Goal: Complete application form: Complete application form

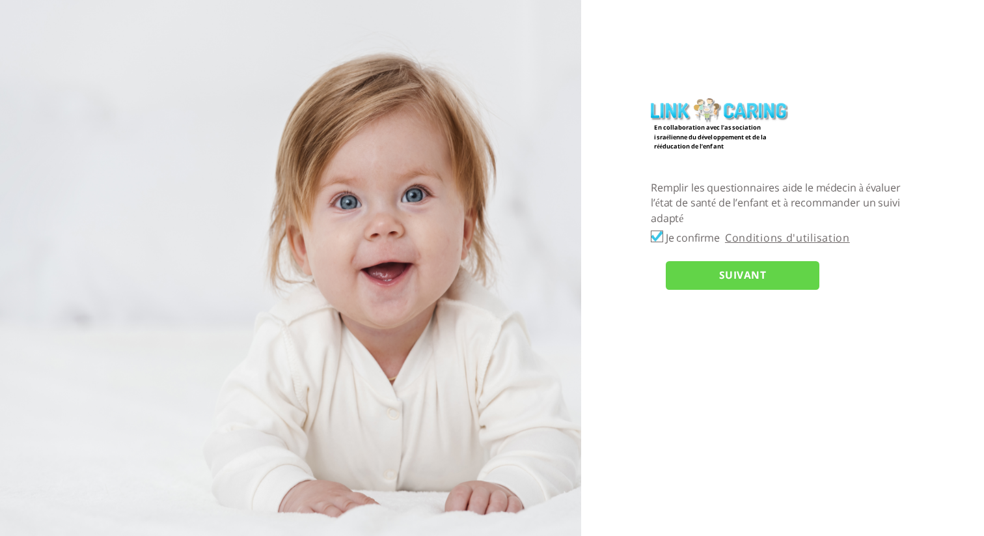
checkbox input "true"
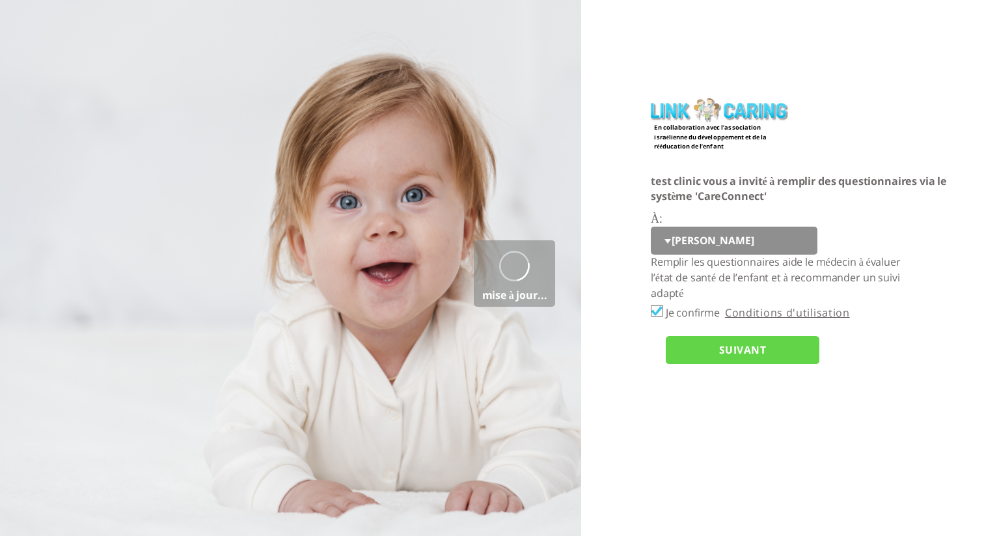
click at [687, 243] on select "[PERSON_NAME] tt" at bounding box center [734, 240] width 167 height 29
select select "GjxwaGrPEgfM4HW0qx0jXw%3D%3D"
click at [651, 226] on select "[PERSON_NAME] tt" at bounding box center [734, 240] width 167 height 29
click at [701, 342] on input "SUIVANT" at bounding box center [743, 350] width 154 height 29
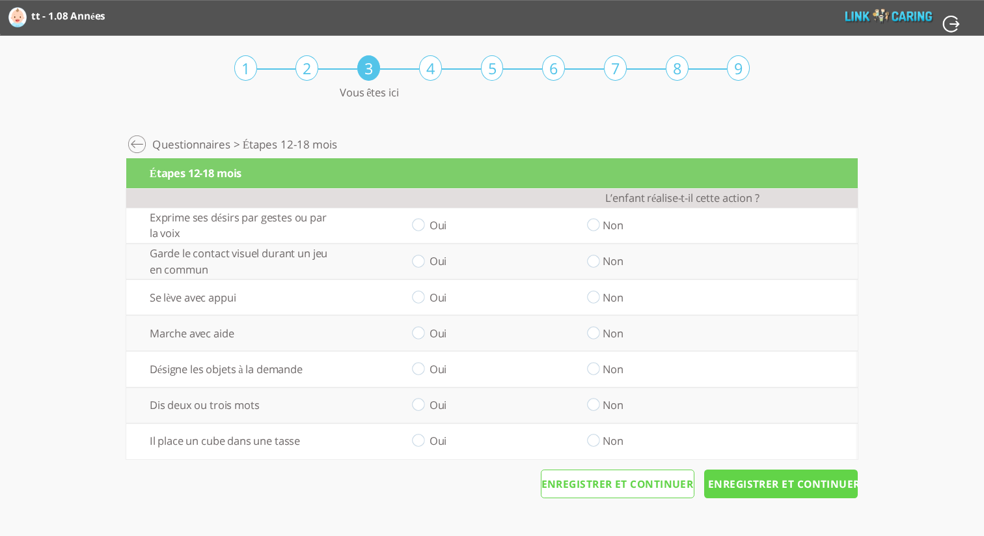
click at [596, 226] on input "radio" at bounding box center [593, 226] width 12 height 14
radio input "true"
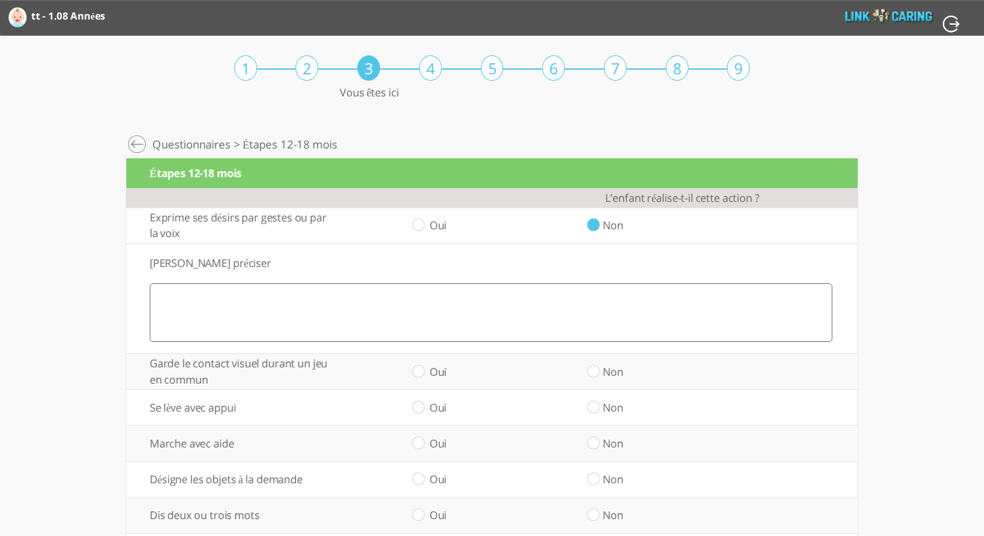
drag, startPoint x: 416, startPoint y: 225, endPoint x: 427, endPoint y: 294, distance: 69.9
click at [416, 226] on input "radio" at bounding box center [418, 226] width 12 height 14
radio input "true"
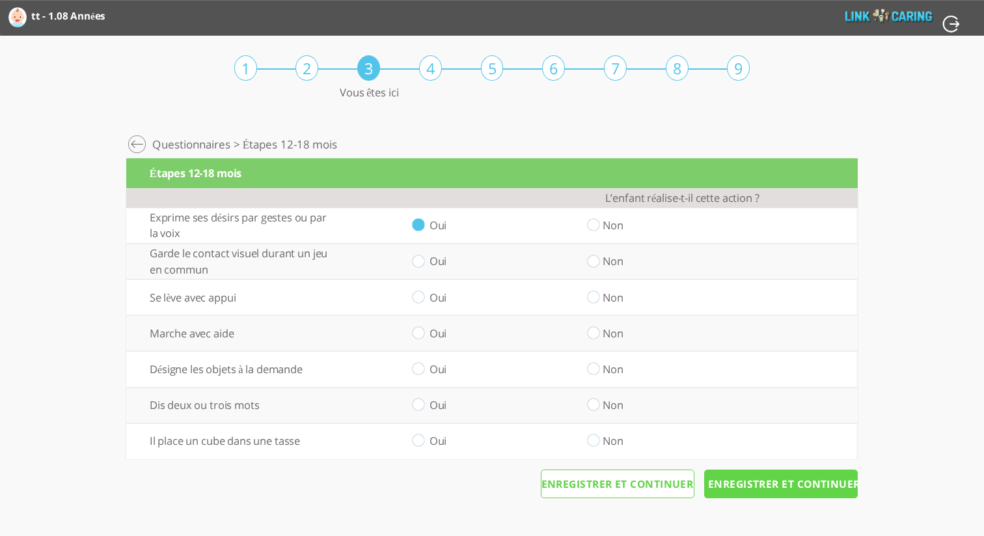
click at [418, 266] on input "radio" at bounding box center [418, 261] width 12 height 14
radio input "true"
drag, startPoint x: 415, startPoint y: 290, endPoint x: 421, endPoint y: 301, distance: 12.8
click at [415, 290] on input "radio" at bounding box center [418, 297] width 12 height 14
radio input "true"
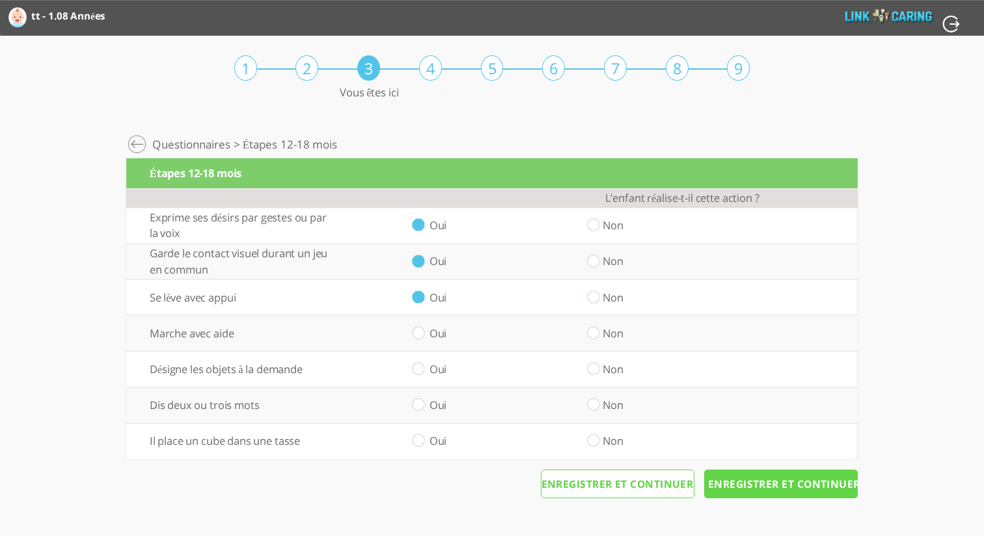
drag, startPoint x: 425, startPoint y: 332, endPoint x: 417, endPoint y: 348, distance: 18.0
click at [425, 333] on td "Oui" at bounding box center [418, 333] width 175 height 36
drag, startPoint x: 418, startPoint y: 336, endPoint x: 417, endPoint y: 372, distance: 35.8
click at [418, 336] on input "radio" at bounding box center [418, 333] width 12 height 14
radio input "true"
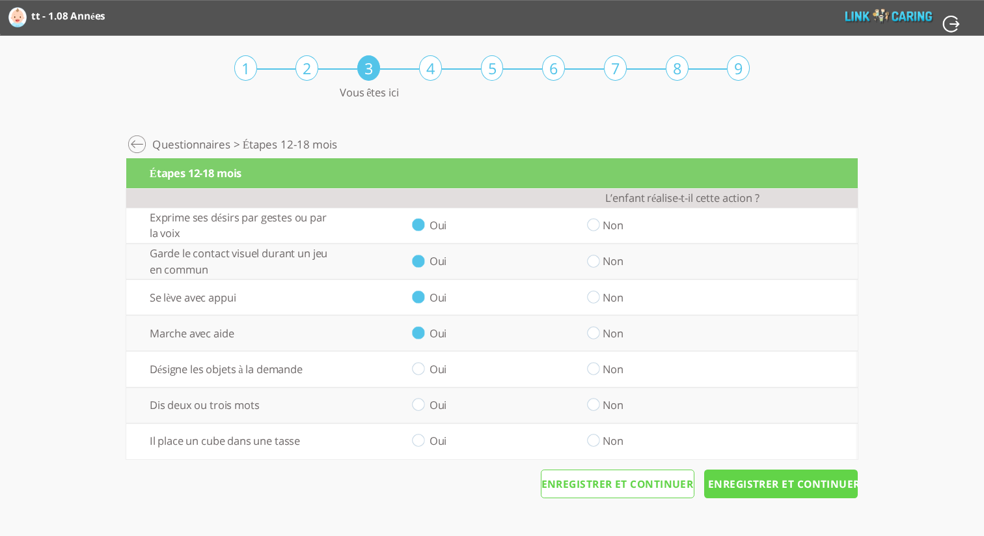
drag, startPoint x: 417, startPoint y: 373, endPoint x: 418, endPoint y: 381, distance: 7.9
click at [417, 373] on input "radio" at bounding box center [418, 370] width 12 height 14
radio input "true"
drag, startPoint x: 418, startPoint y: 409, endPoint x: 423, endPoint y: 422, distance: 14.4
click at [418, 409] on input "radio" at bounding box center [418, 405] width 12 height 14
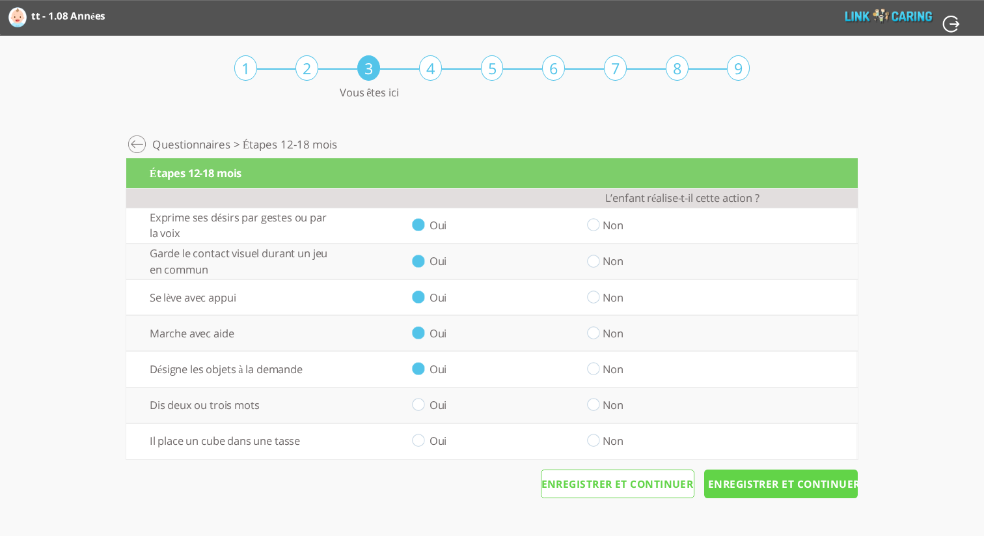
radio input "true"
click at [422, 434] on input "radio" at bounding box center [418, 441] width 12 height 14
radio input "true"
click at [794, 495] on input "Enregistrer et continuer" at bounding box center [781, 483] width 154 height 29
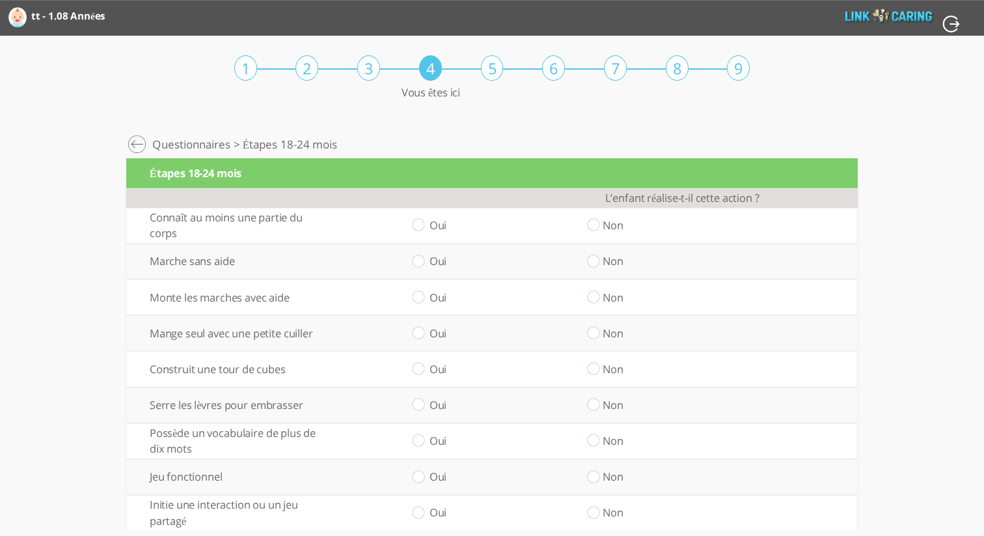
drag, startPoint x: 418, startPoint y: 223, endPoint x: 423, endPoint y: 238, distance: 15.8
click at [419, 224] on input "radio" at bounding box center [418, 226] width 12 height 14
radio input "true"
click at [418, 259] on input "radio" at bounding box center [418, 261] width 12 height 14
radio input "true"
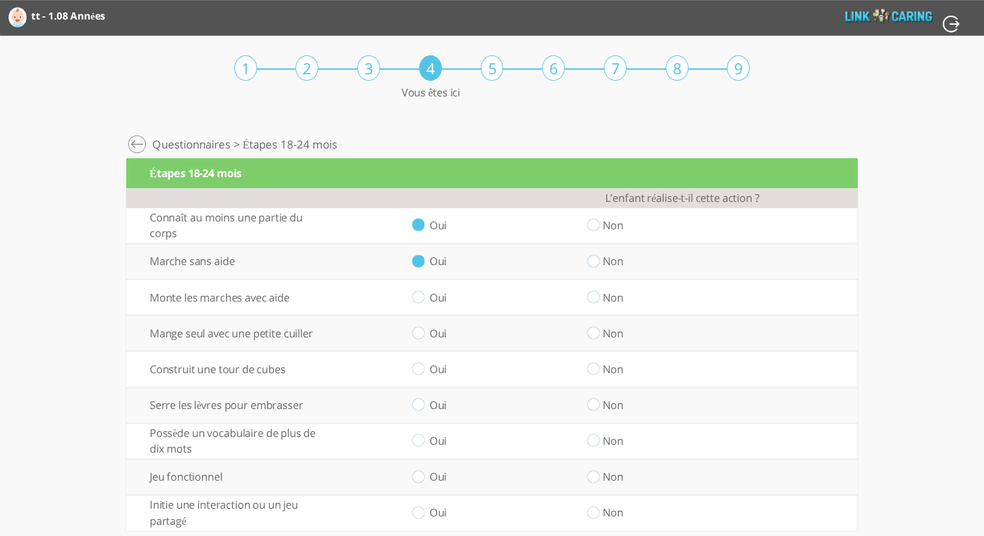
click at [419, 295] on input "radio" at bounding box center [418, 297] width 12 height 14
radio input "true"
click at [422, 334] on input "radio" at bounding box center [418, 333] width 12 height 14
radio input "true"
click at [415, 368] on input "radio" at bounding box center [418, 370] width 12 height 14
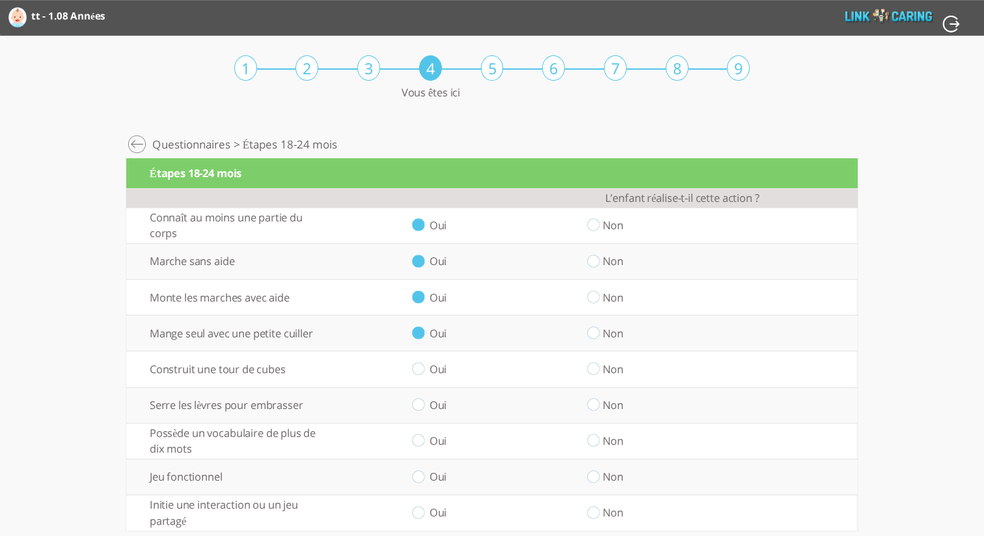
radio input "true"
click at [422, 409] on input "radio" at bounding box center [418, 405] width 12 height 14
radio input "true"
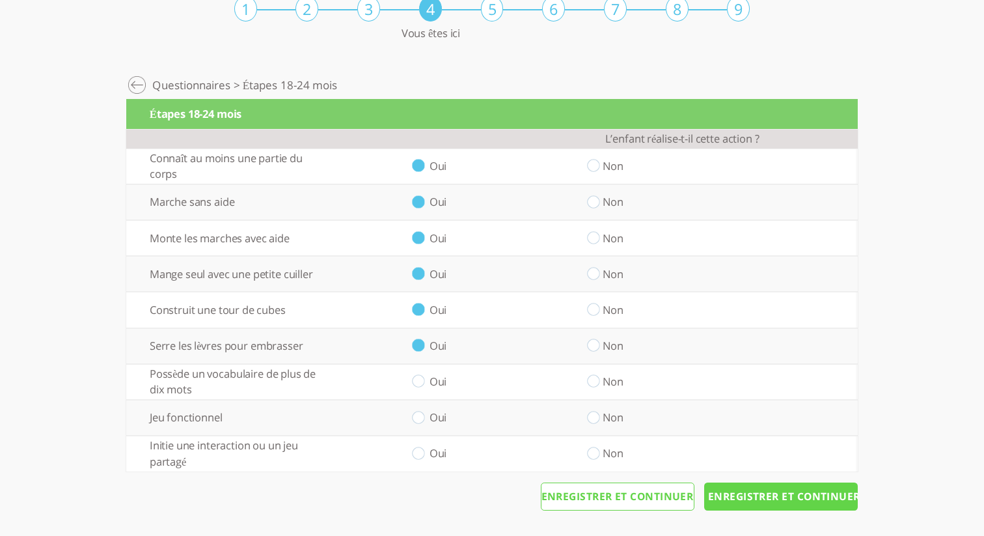
drag, startPoint x: 418, startPoint y: 379, endPoint x: 420, endPoint y: 388, distance: 8.7
click at [418, 380] on input "radio" at bounding box center [418, 382] width 12 height 14
radio input "true"
click at [420, 415] on input "radio" at bounding box center [418, 418] width 12 height 14
radio input "true"
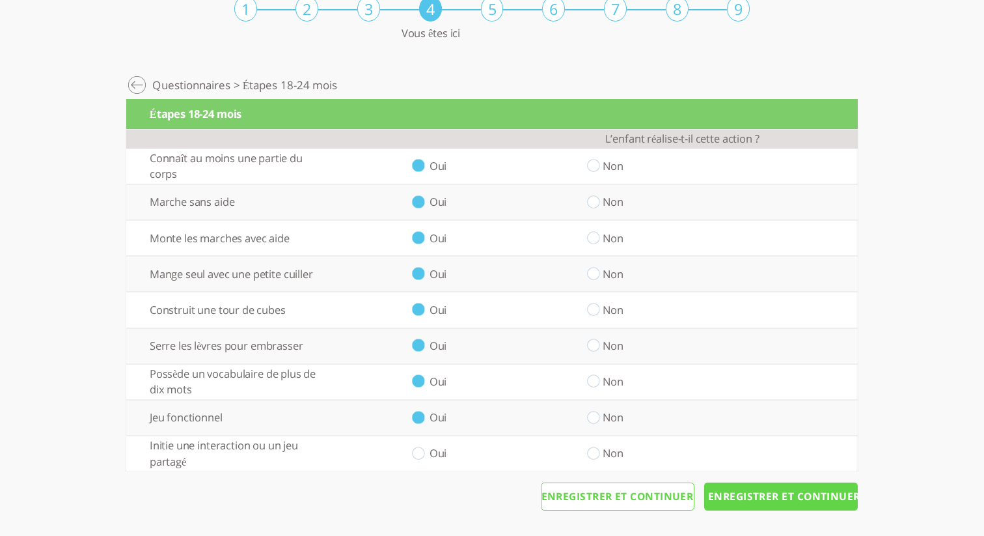
drag, startPoint x: 426, startPoint y: 453, endPoint x: 474, endPoint y: 458, distance: 49.1
click at [426, 453] on td "Oui" at bounding box center [418, 453] width 175 height 36
drag, startPoint x: 420, startPoint y: 452, endPoint x: 424, endPoint y: 443, distance: 9.9
click at [420, 452] on input "radio" at bounding box center [418, 453] width 12 height 14
radio input "true"
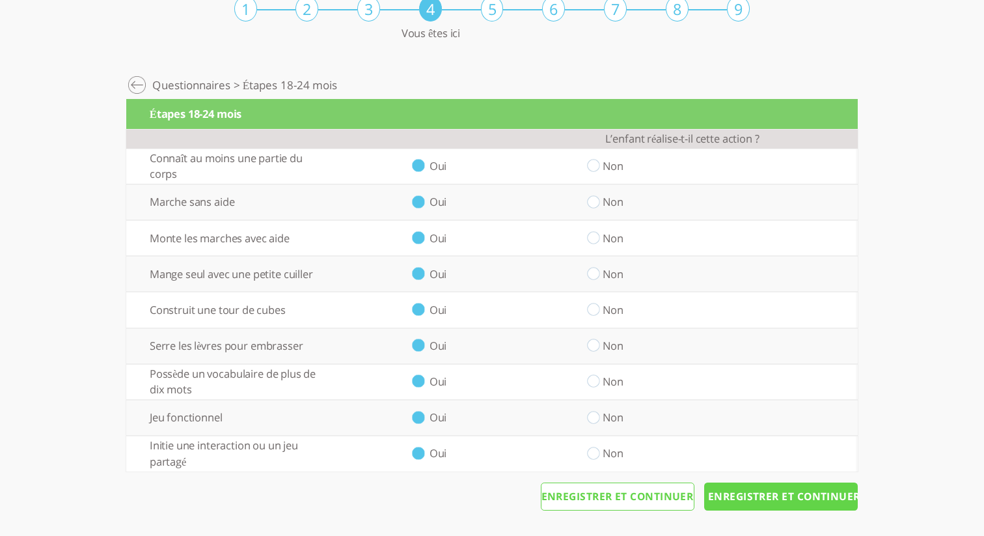
click at [771, 498] on input "Enregistrer et continuer" at bounding box center [781, 496] width 154 height 29
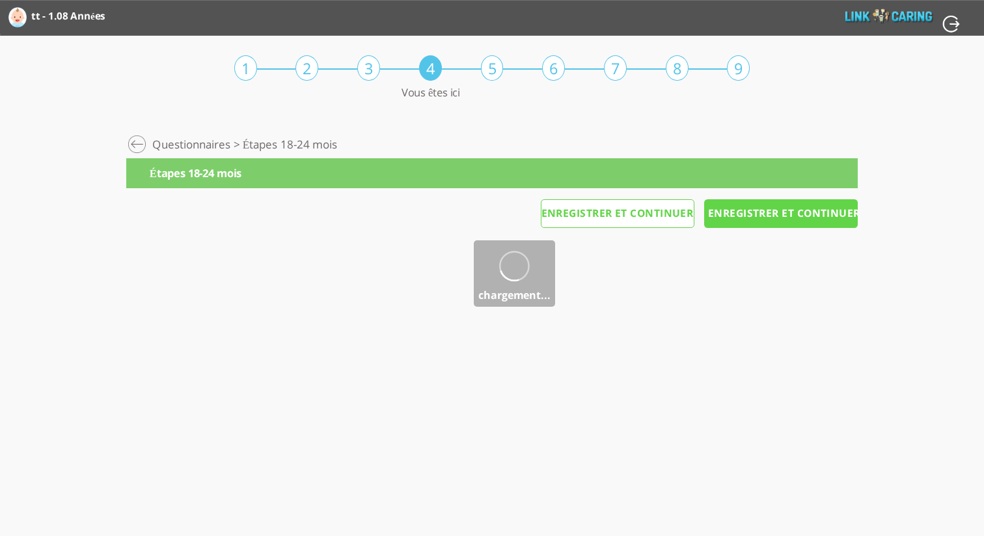
scroll to position [0, 0]
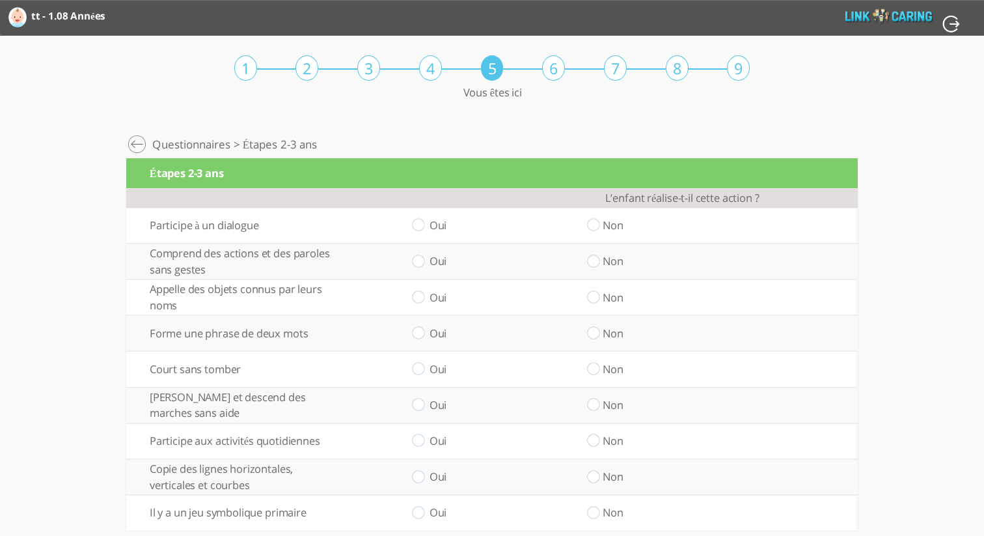
click at [423, 222] on input "radio" at bounding box center [418, 226] width 12 height 14
radio input "true"
click at [418, 263] on input "radio" at bounding box center [418, 261] width 12 height 14
radio input "true"
click at [417, 297] on input "radio" at bounding box center [418, 297] width 12 height 14
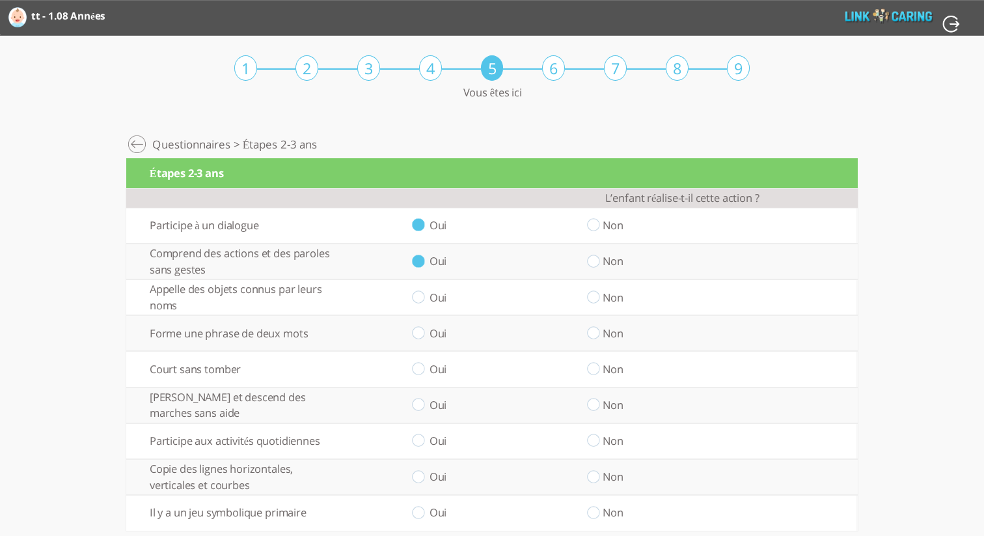
radio input "true"
click at [420, 332] on input "radio" at bounding box center [418, 333] width 12 height 14
radio input "true"
drag, startPoint x: 415, startPoint y: 368, endPoint x: 425, endPoint y: 393, distance: 27.2
click at [416, 368] on input "radio" at bounding box center [418, 370] width 12 height 14
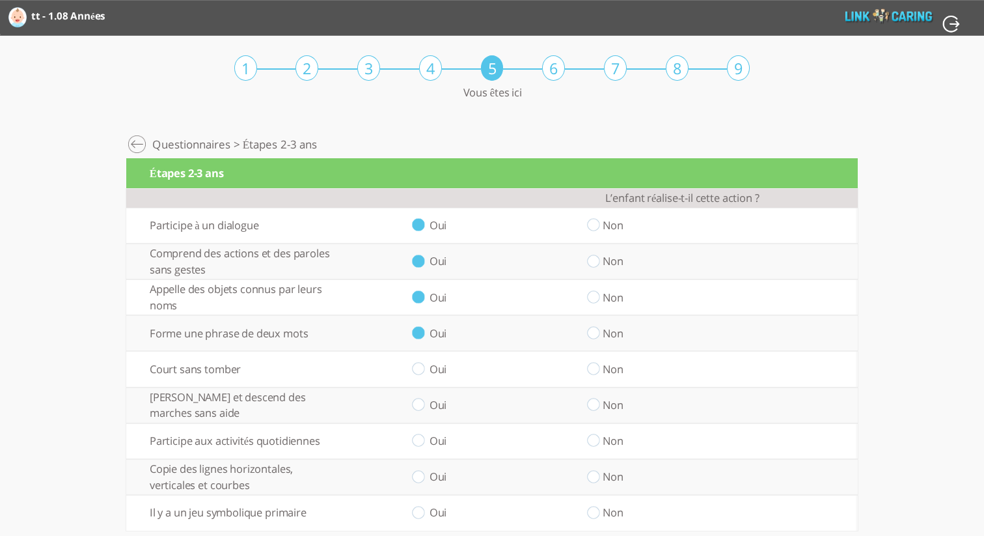
radio input "true"
click at [421, 401] on input "radio" at bounding box center [418, 405] width 12 height 14
radio input "true"
click at [422, 443] on input "radio" at bounding box center [418, 441] width 12 height 14
radio input "true"
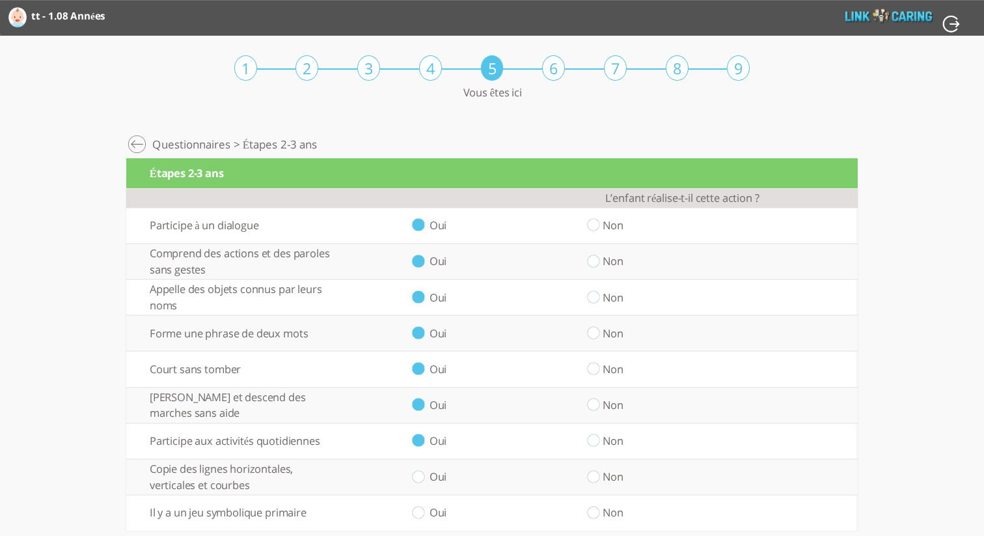
click at [423, 474] on input "radio" at bounding box center [418, 477] width 12 height 14
radio input "true"
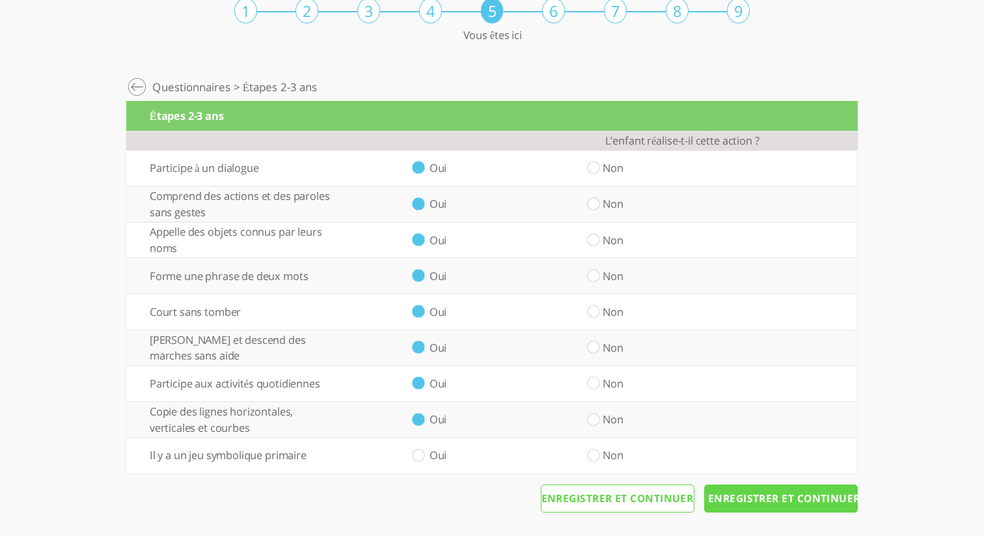
scroll to position [59, 0]
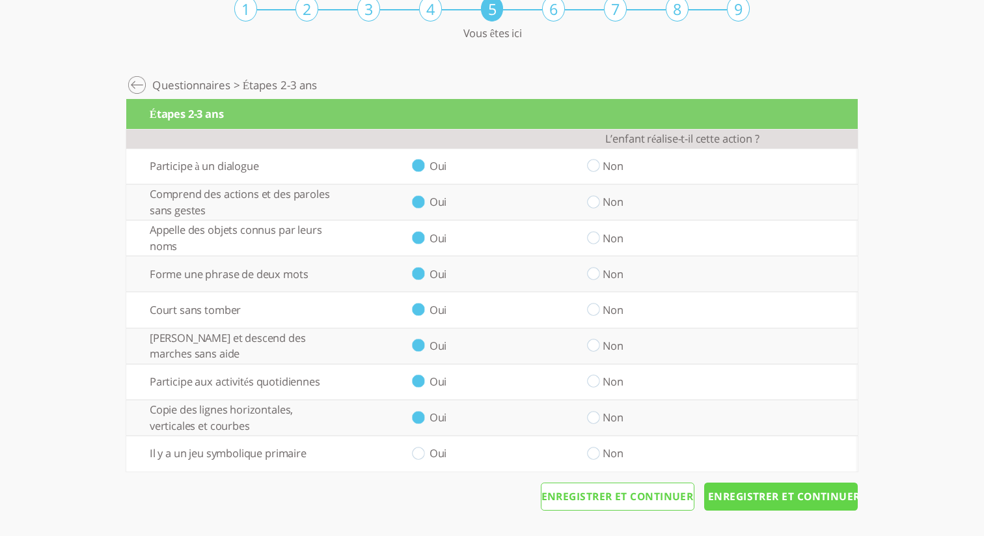
drag, startPoint x: 422, startPoint y: 451, endPoint x: 471, endPoint y: 466, distance: 51.1
click at [422, 451] on input "radio" at bounding box center [418, 453] width 12 height 14
radio input "true"
click at [732, 491] on input "Enregistrer et continuer" at bounding box center [781, 496] width 154 height 29
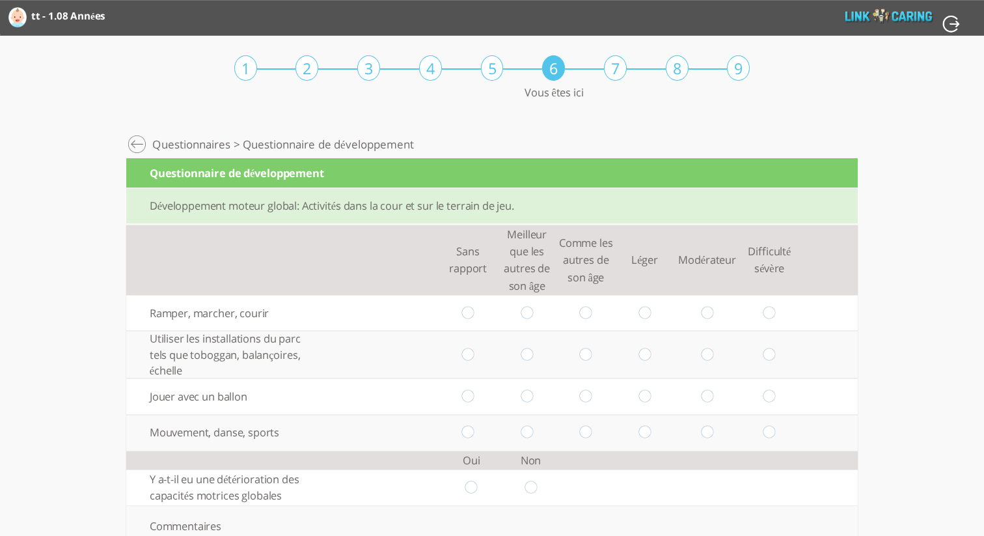
drag, startPoint x: 467, startPoint y: 310, endPoint x: 495, endPoint y: 337, distance: 38.7
click at [468, 312] on input "radio" at bounding box center [468, 313] width 12 height 14
radio input "true"
click at [528, 351] on input "radio" at bounding box center [527, 355] width 12 height 14
radio input "true"
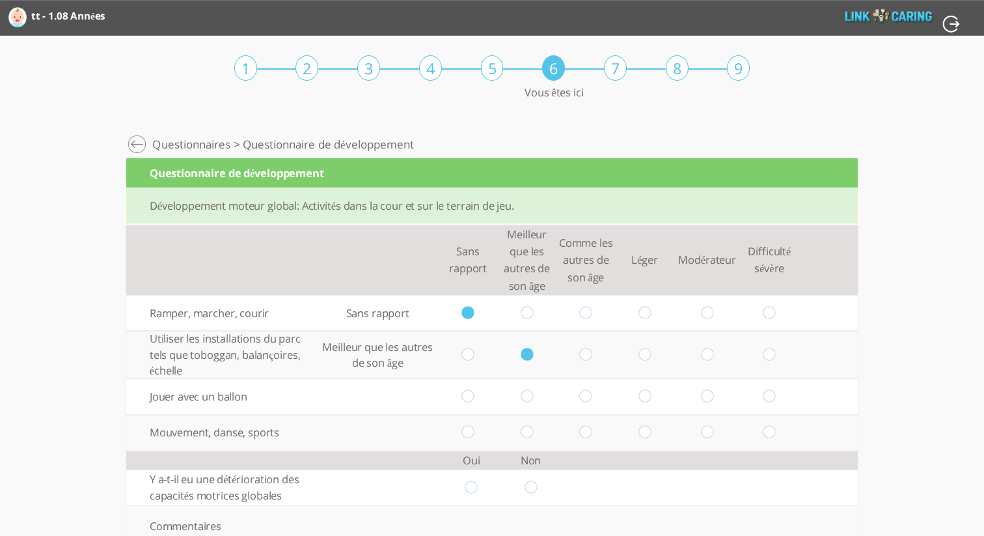
drag, startPoint x: 592, startPoint y: 395, endPoint x: 609, endPoint y: 410, distance: 23.1
click at [592, 395] on td at bounding box center [585, 396] width 59 height 36
drag, startPoint x: 584, startPoint y: 394, endPoint x: 621, endPoint y: 413, distance: 41.0
click at [586, 395] on input "radio" at bounding box center [586, 397] width 12 height 14
radio input "true"
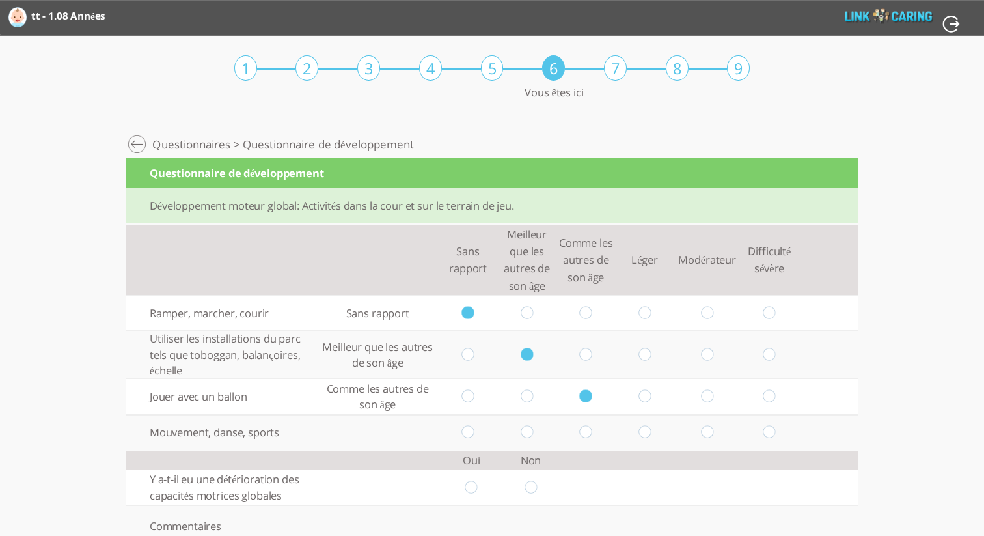
click at [642, 432] on input "radio" at bounding box center [644, 433] width 12 height 14
radio input "true"
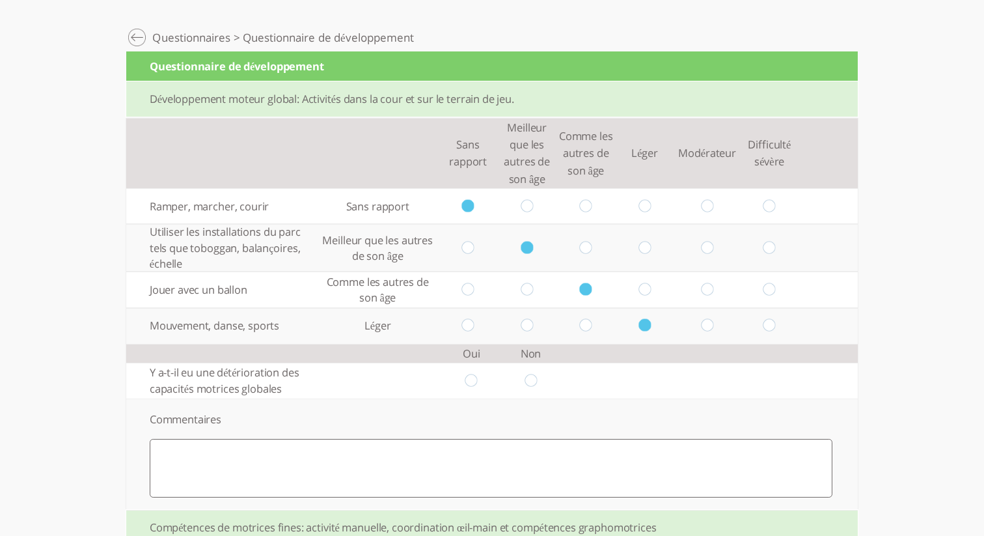
scroll to position [131, 0]
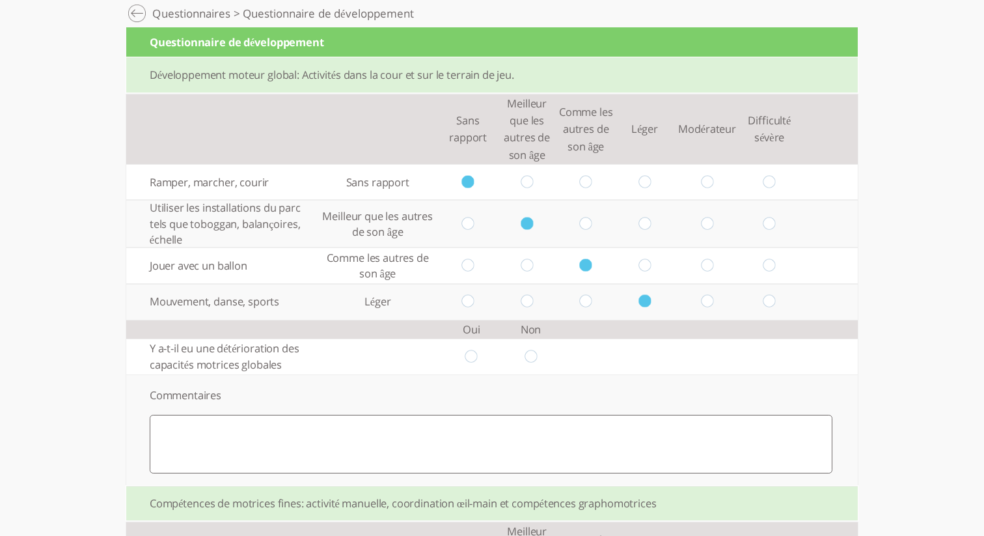
click at [470, 355] on input "radio" at bounding box center [471, 357] width 12 height 14
radio input "true"
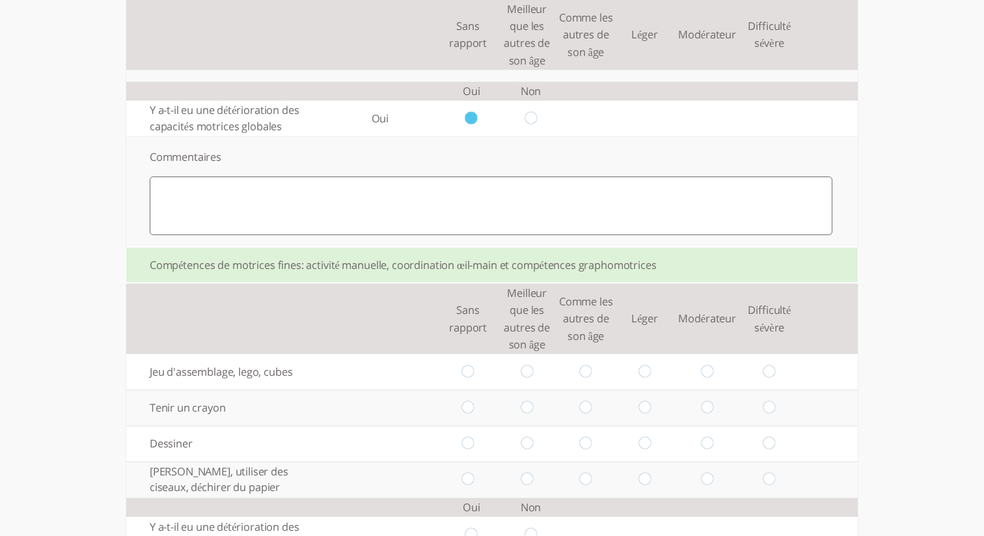
scroll to position [374, 0]
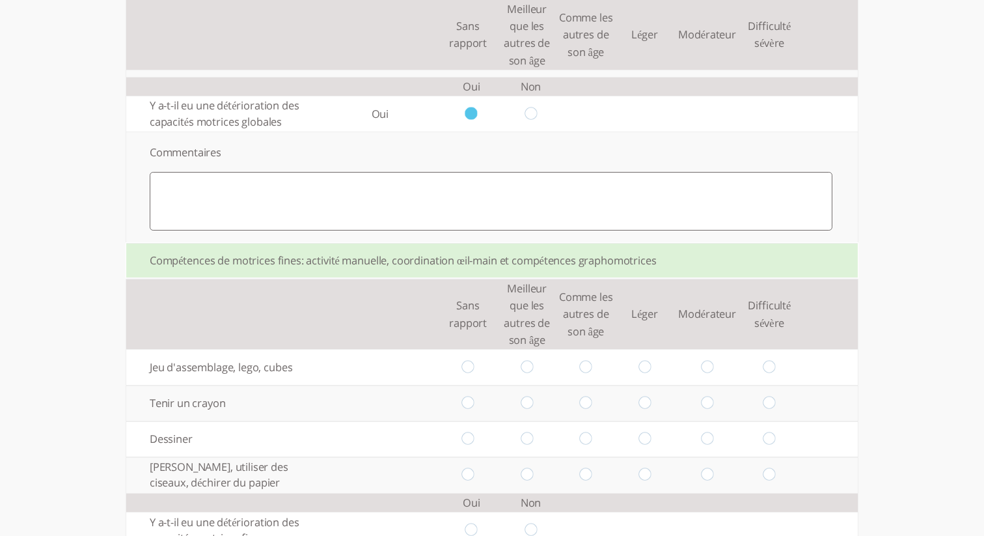
drag, startPoint x: 467, startPoint y: 368, endPoint x: 513, endPoint y: 401, distance: 56.4
click at [467, 368] on input "radio" at bounding box center [468, 368] width 12 height 14
radio input "true"
drag, startPoint x: 527, startPoint y: 403, endPoint x: 594, endPoint y: 441, distance: 76.7
click at [528, 403] on input "radio" at bounding box center [527, 403] width 12 height 14
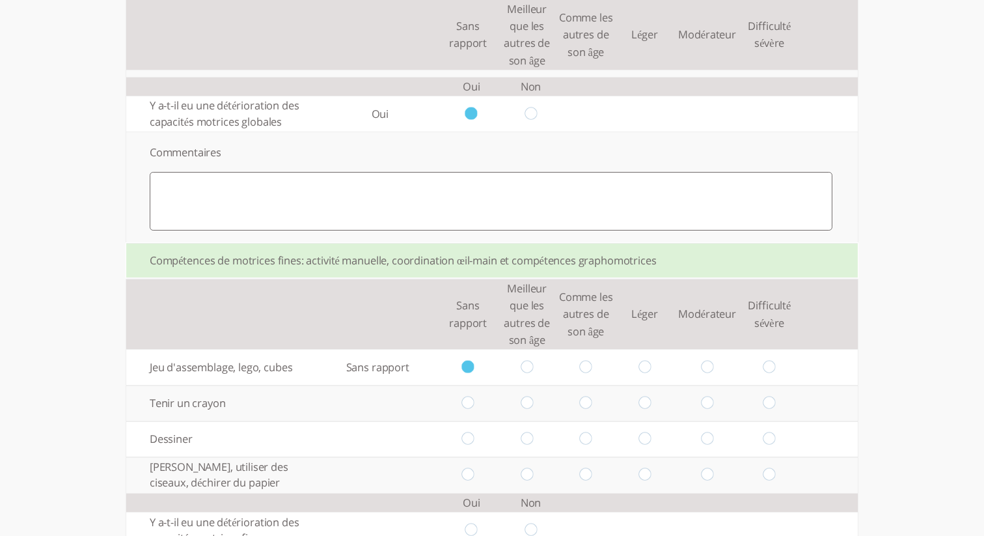
radio input "true"
drag, startPoint x: 589, startPoint y: 441, endPoint x: 599, endPoint y: 446, distance: 11.4
click at [590, 441] on input "radio" at bounding box center [586, 439] width 12 height 14
radio input "true"
click at [640, 472] on input "radio" at bounding box center [644, 475] width 12 height 14
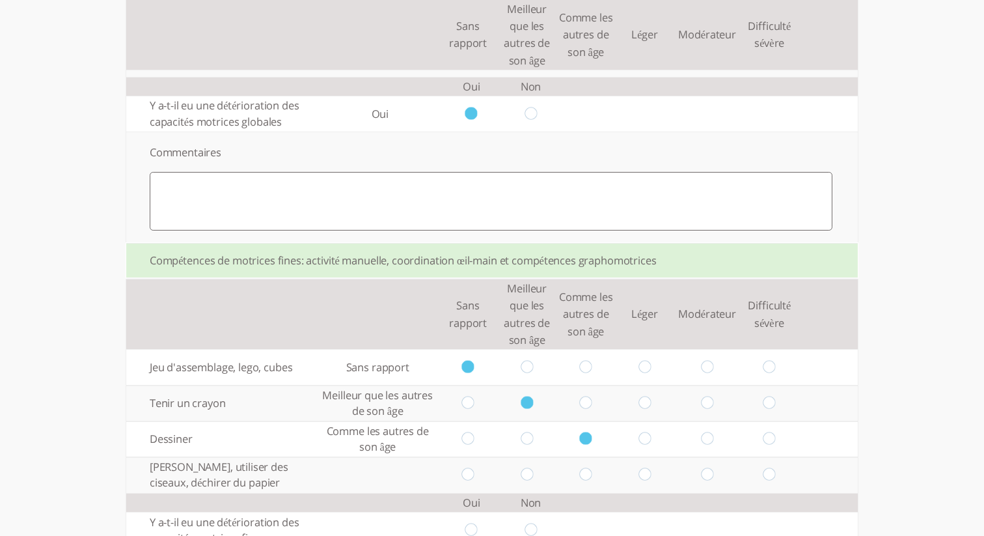
radio input "true"
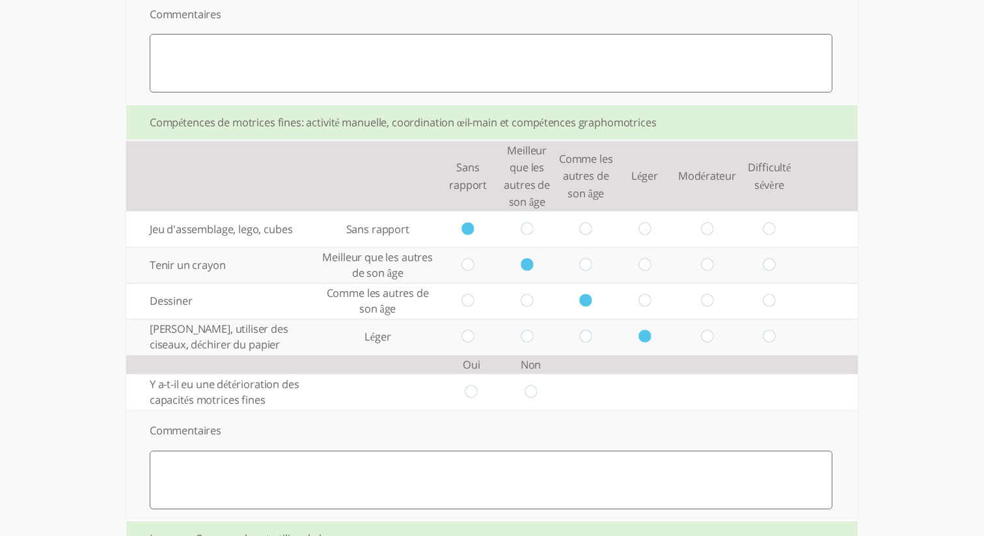
scroll to position [547, 0]
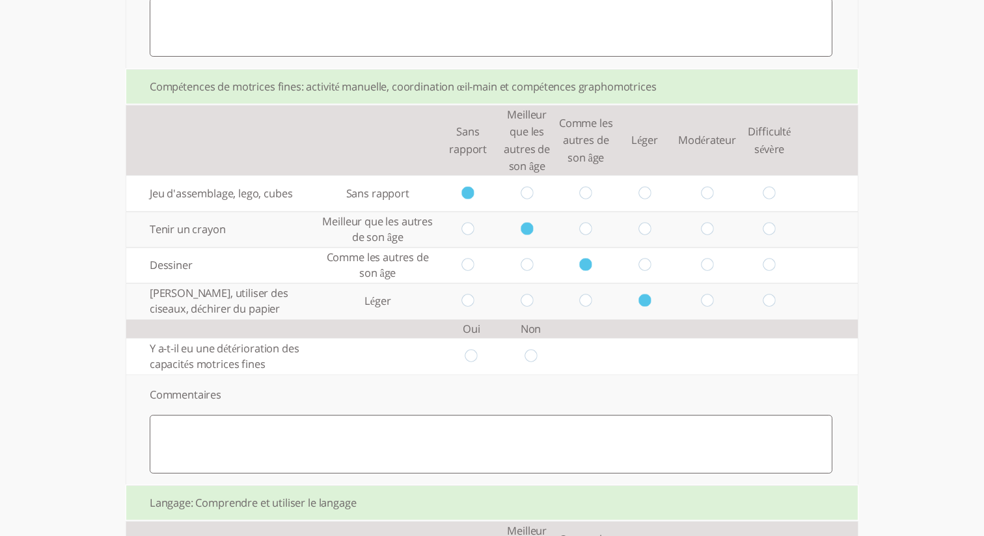
click at [525, 358] on td at bounding box center [530, 356] width 59 height 36
click at [527, 358] on input "radio" at bounding box center [531, 357] width 12 height 14
radio input "true"
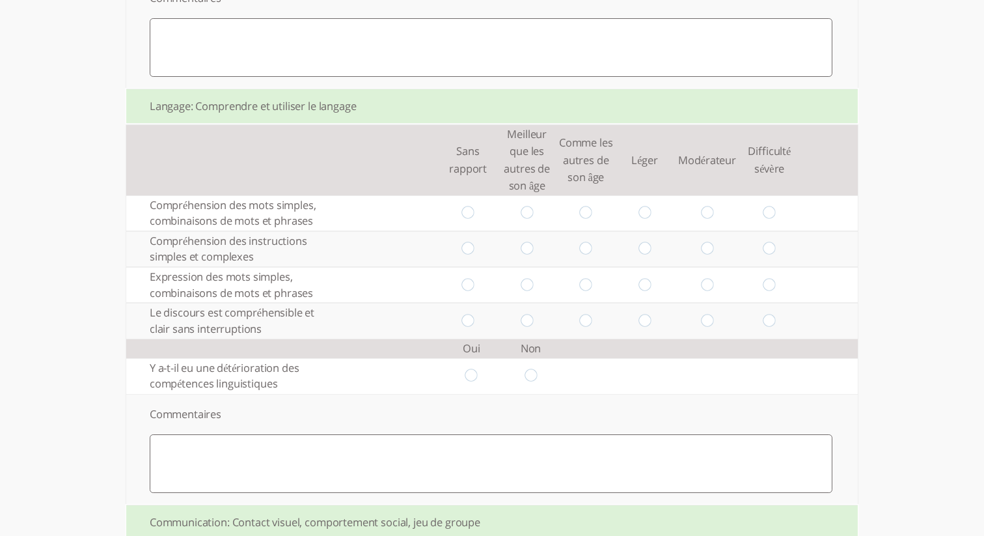
scroll to position [953, 0]
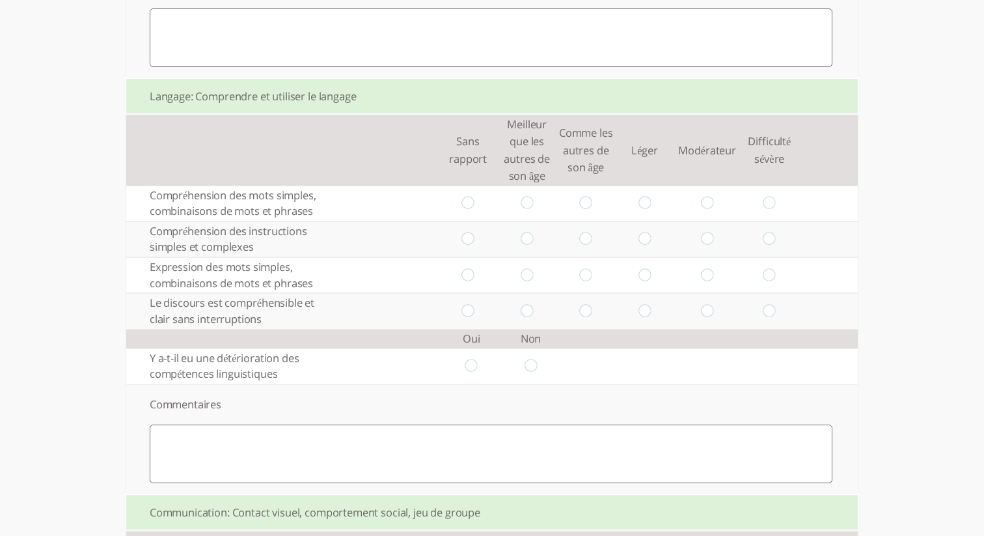
drag, startPoint x: 769, startPoint y: 212, endPoint x: 740, endPoint y: 228, distance: 32.9
click at [767, 210] on input "radio" at bounding box center [769, 204] width 12 height 14
radio input "true"
click at [709, 246] on input "radio" at bounding box center [707, 239] width 12 height 14
radio input "true"
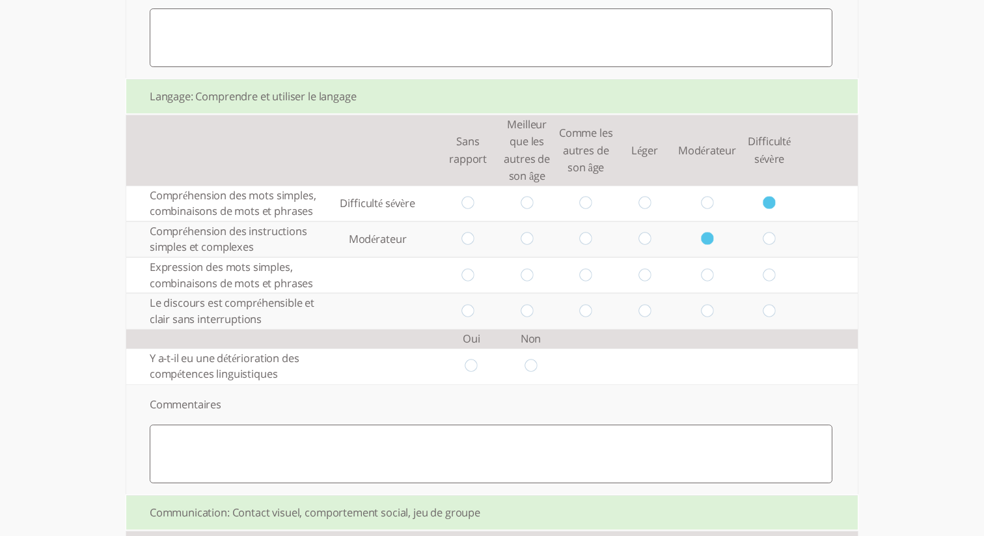
click at [648, 282] on input "radio" at bounding box center [644, 275] width 12 height 14
radio input "true"
click at [581, 318] on input "radio" at bounding box center [586, 311] width 12 height 14
radio input "true"
click at [529, 373] on input "radio" at bounding box center [531, 366] width 12 height 14
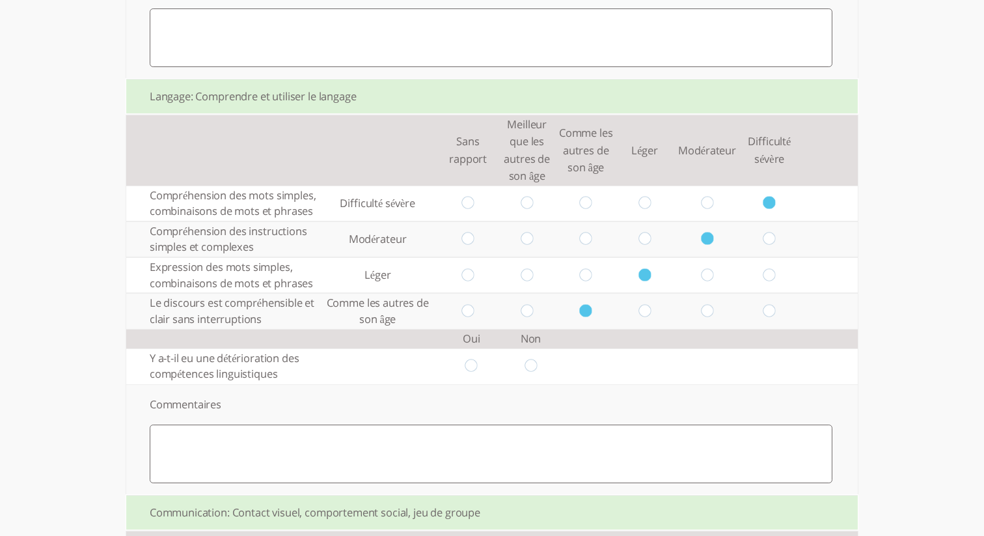
radio input "true"
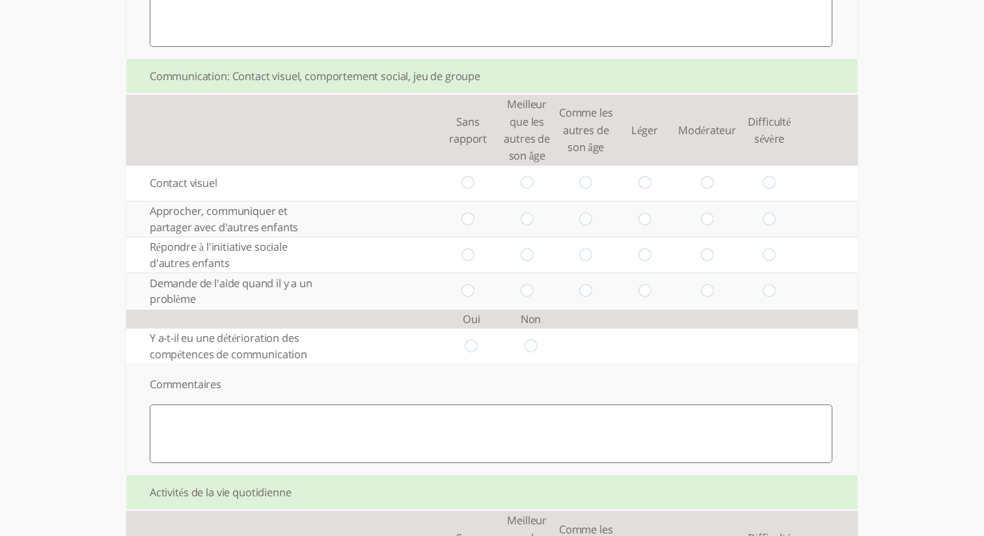
scroll to position [1399, 0]
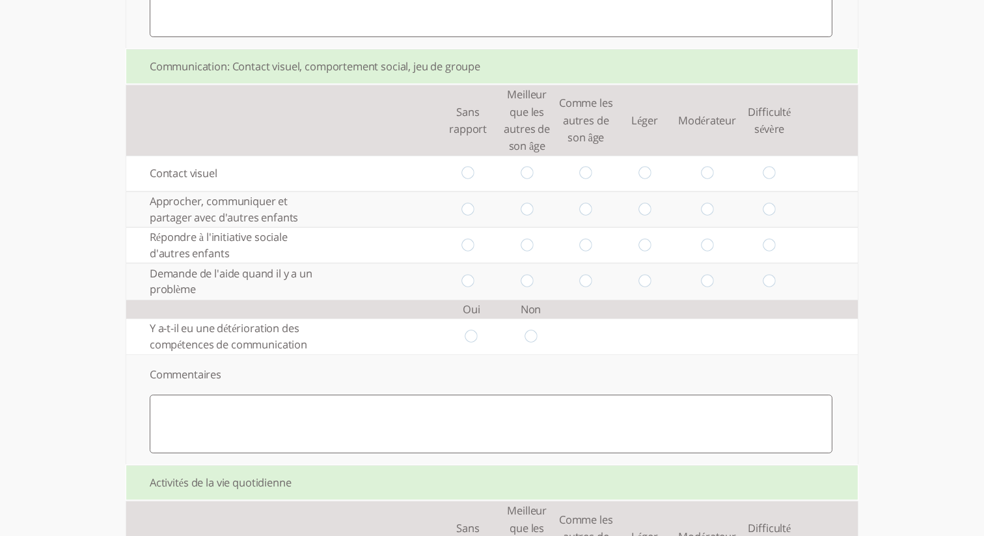
drag, startPoint x: 472, startPoint y: 187, endPoint x: 503, endPoint y: 202, distance: 34.6
click at [473, 180] on input "radio" at bounding box center [468, 174] width 12 height 14
radio input "true"
drag, startPoint x: 526, startPoint y: 224, endPoint x: 565, endPoint y: 246, distance: 44.9
click at [526, 216] on input "radio" at bounding box center [527, 209] width 12 height 14
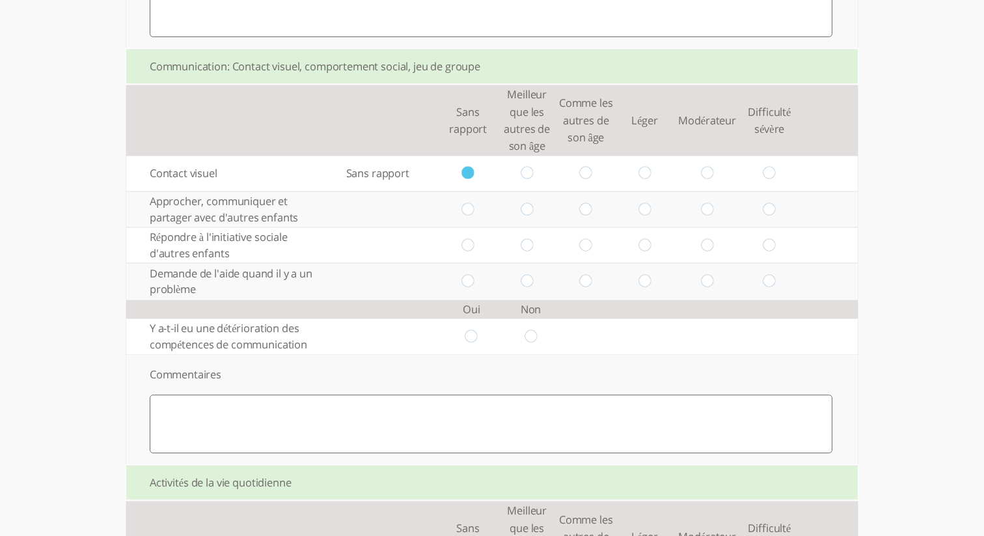
radio input "true"
click at [591, 260] on td at bounding box center [585, 245] width 59 height 36
click at [591, 252] on input "radio" at bounding box center [586, 245] width 12 height 14
radio input "true"
click at [644, 288] on input "radio" at bounding box center [644, 281] width 12 height 14
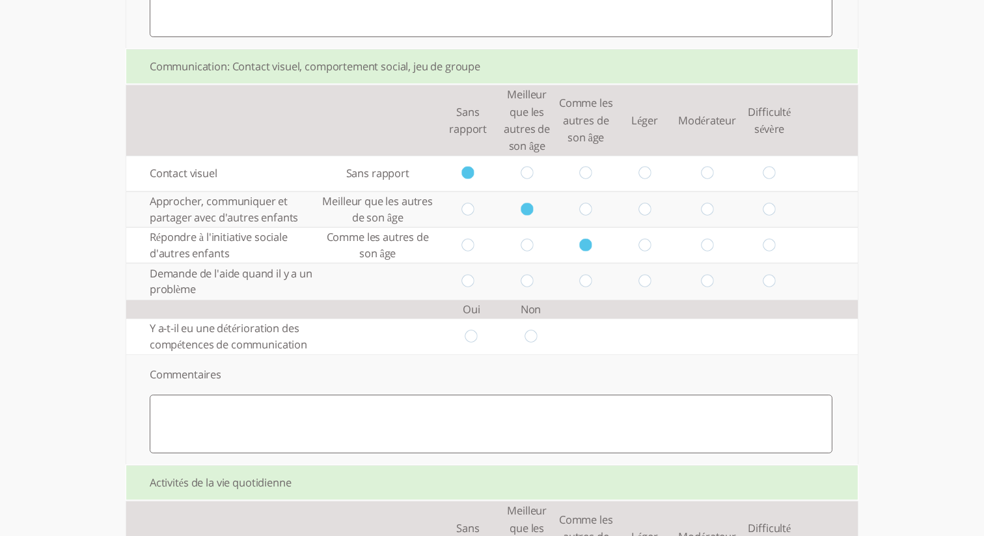
radio input "true"
click at [537, 353] on td at bounding box center [530, 336] width 59 height 36
click at [533, 343] on input "radio" at bounding box center [531, 336] width 12 height 14
radio input "true"
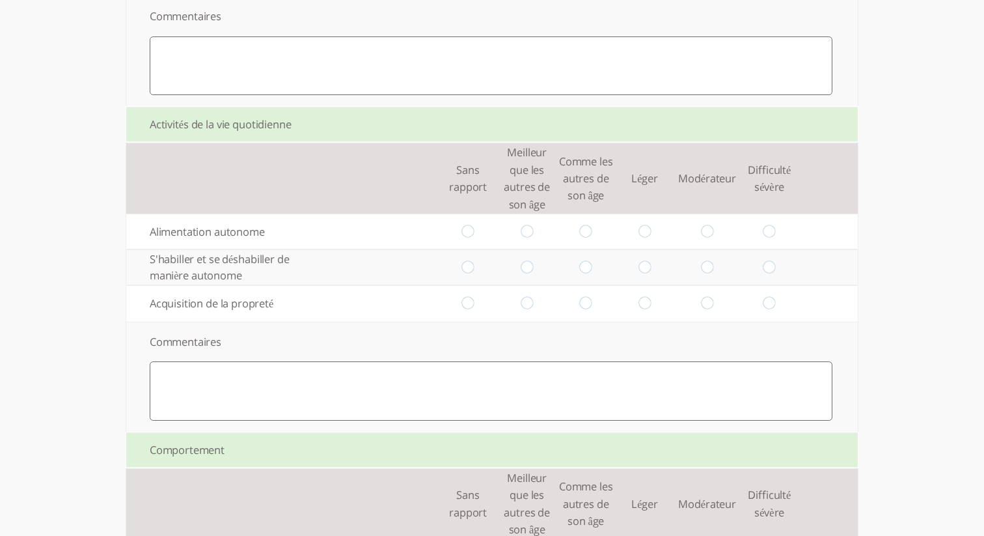
scroll to position [1771, 0]
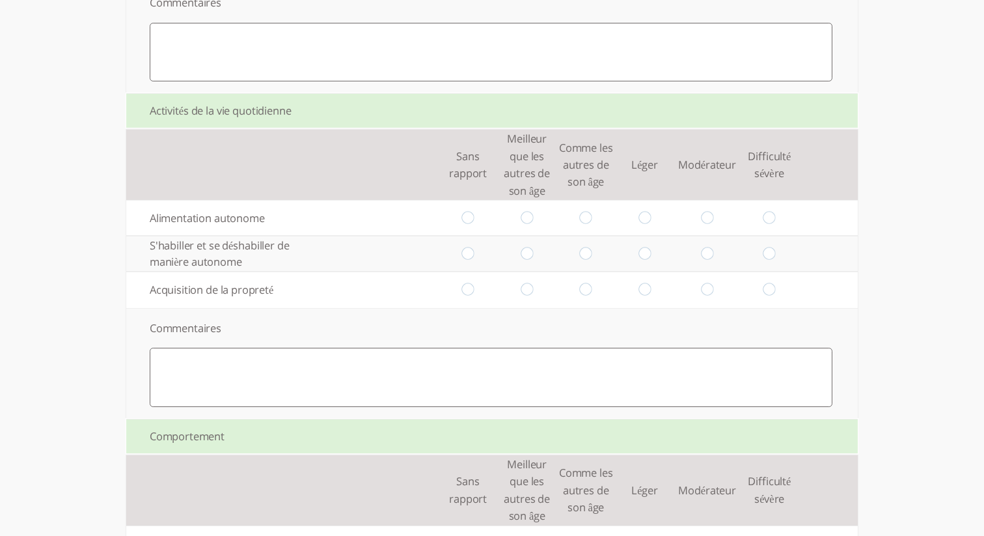
drag, startPoint x: 771, startPoint y: 234, endPoint x: 740, endPoint y: 254, distance: 37.0
click at [769, 225] on input "radio" at bounding box center [769, 218] width 12 height 14
radio input "true"
drag, startPoint x: 713, startPoint y: 271, endPoint x: 698, endPoint y: 281, distance: 18.4
click at [710, 271] on td at bounding box center [707, 254] width 66 height 36
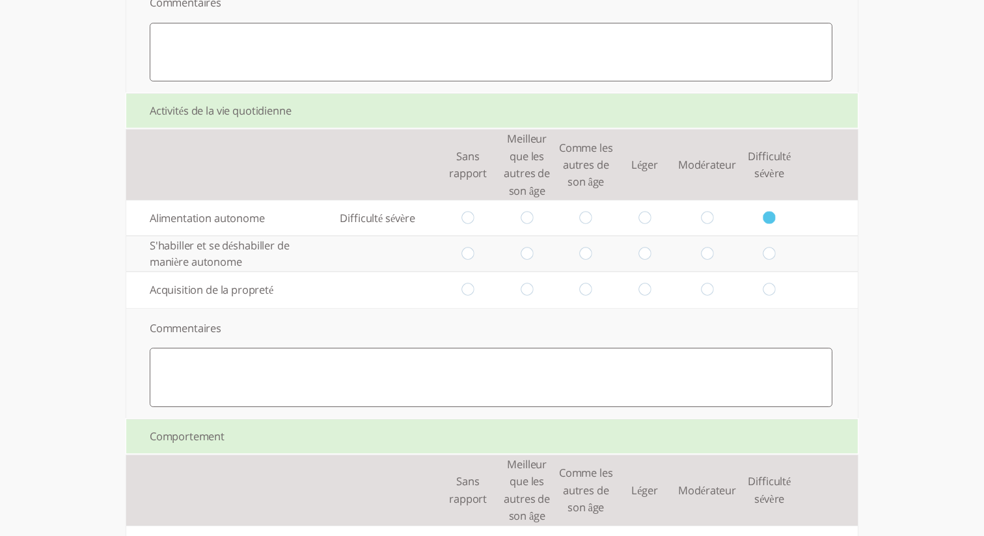
click at [705, 260] on input "radio" at bounding box center [707, 254] width 12 height 14
radio input "true"
click at [642, 297] on input "radio" at bounding box center [644, 290] width 12 height 14
radio input "true"
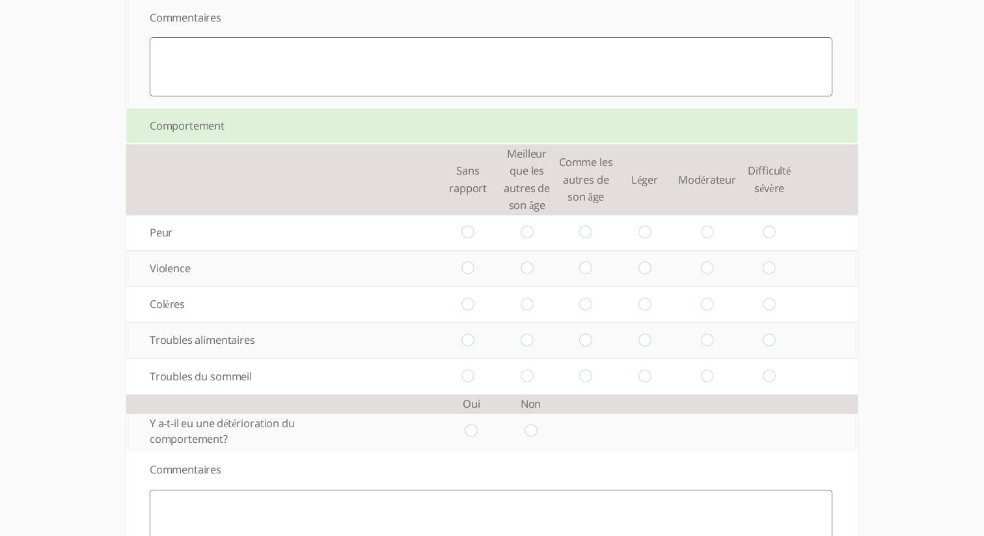
scroll to position [2115, 0]
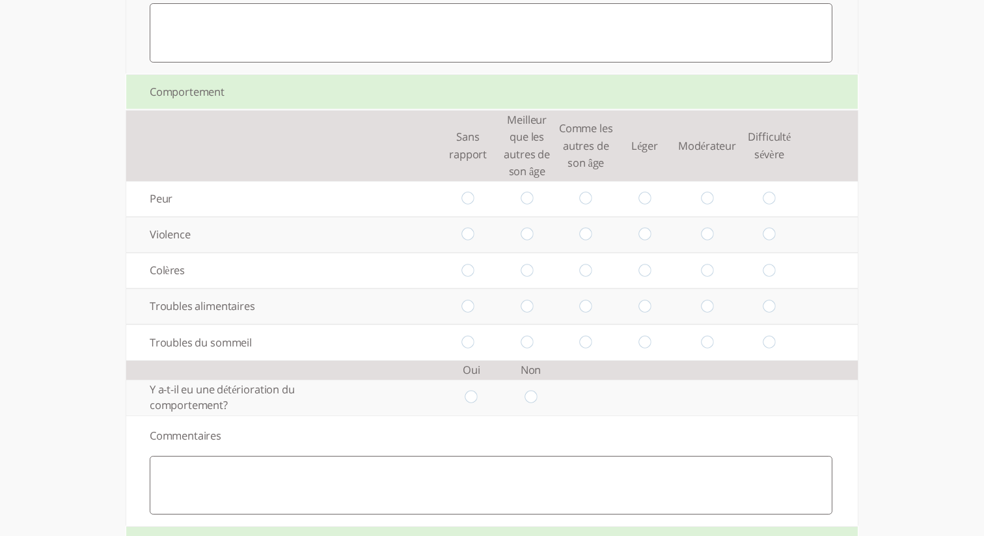
drag, startPoint x: 772, startPoint y: 219, endPoint x: 745, endPoint y: 236, distance: 32.0
click at [772, 206] on input "radio" at bounding box center [769, 199] width 12 height 14
radio input "true"
click at [708, 241] on input "radio" at bounding box center [707, 235] width 12 height 14
radio input "true"
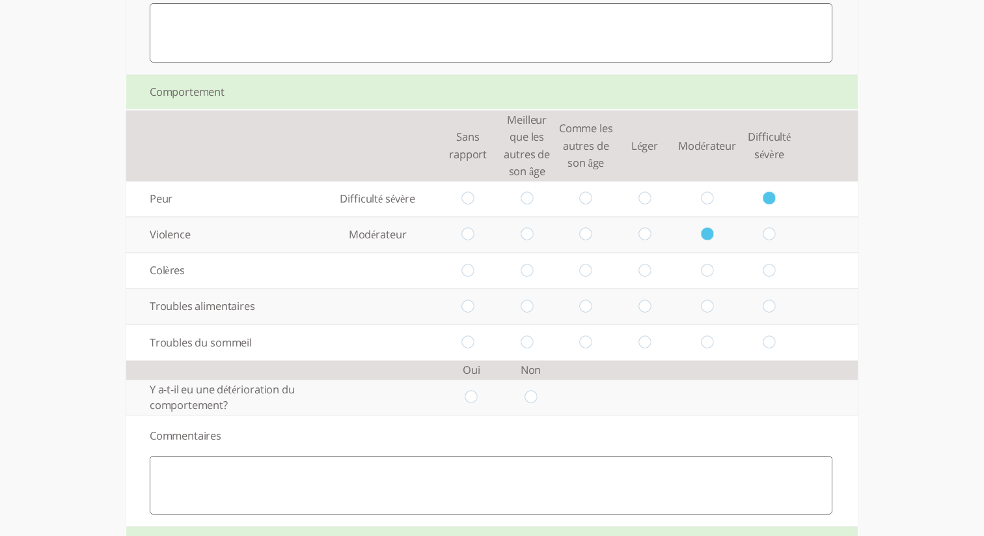
click at [648, 277] on input "radio" at bounding box center [644, 271] width 12 height 14
radio input "true"
click at [528, 313] on input "radio" at bounding box center [527, 306] width 12 height 14
radio input "true"
click at [463, 349] on input "radio" at bounding box center [468, 342] width 12 height 14
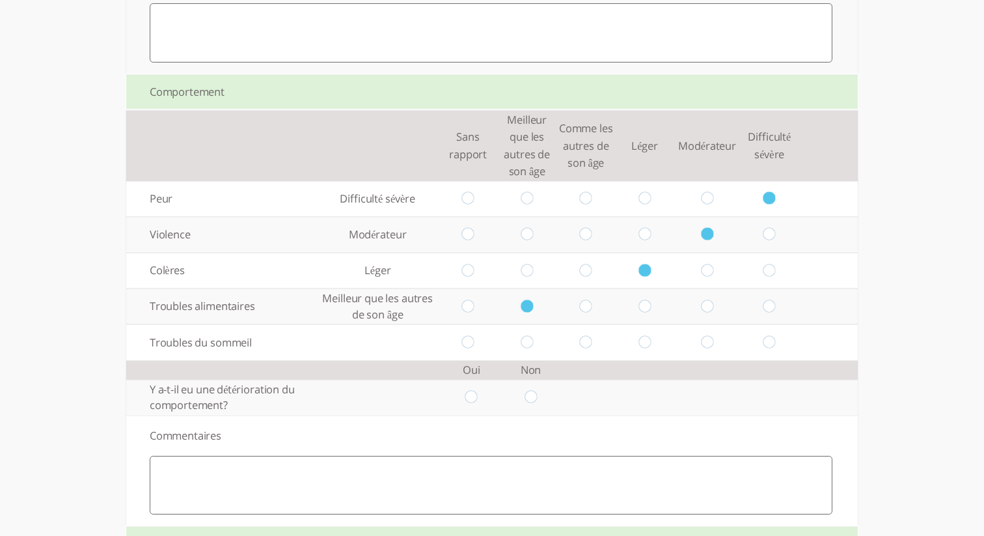
radio input "true"
click at [527, 404] on input "radio" at bounding box center [531, 398] width 12 height 14
radio input "true"
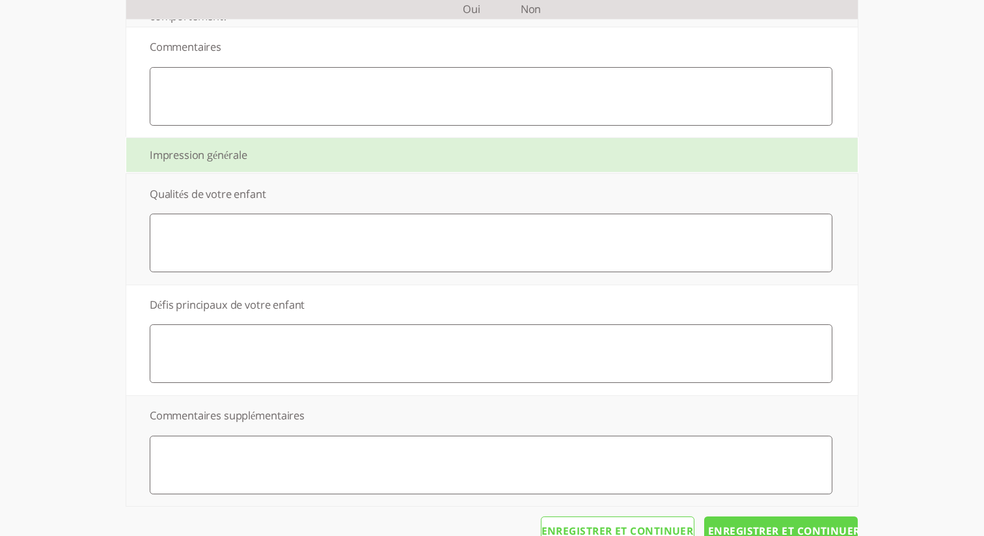
scroll to position [2505, 0]
click at [454, 246] on textarea at bounding box center [491, 241] width 683 height 59
type textarea "ג"
type textarea "s"
click at [385, 370] on textarea at bounding box center [491, 352] width 683 height 59
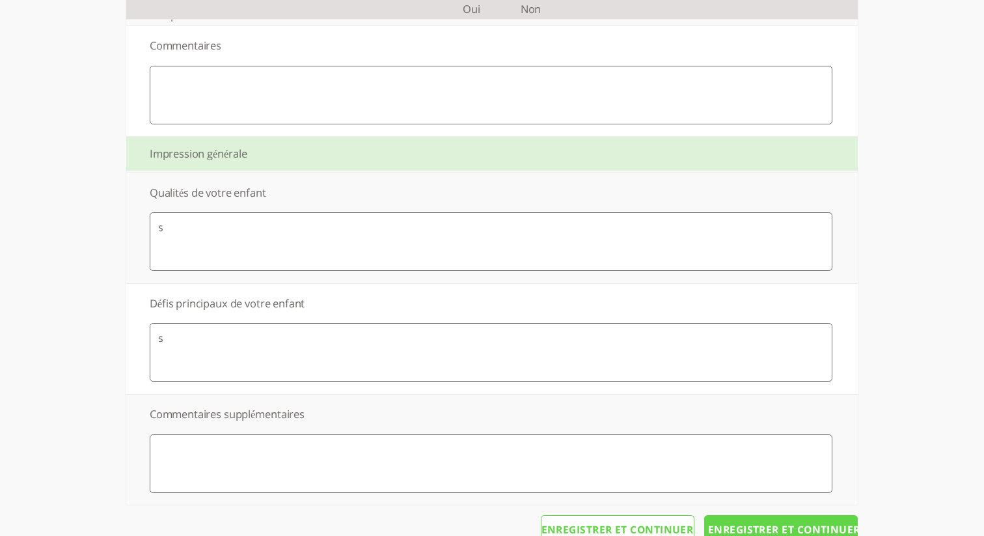
type textarea "s"
click at [355, 478] on textarea at bounding box center [491, 463] width 683 height 59
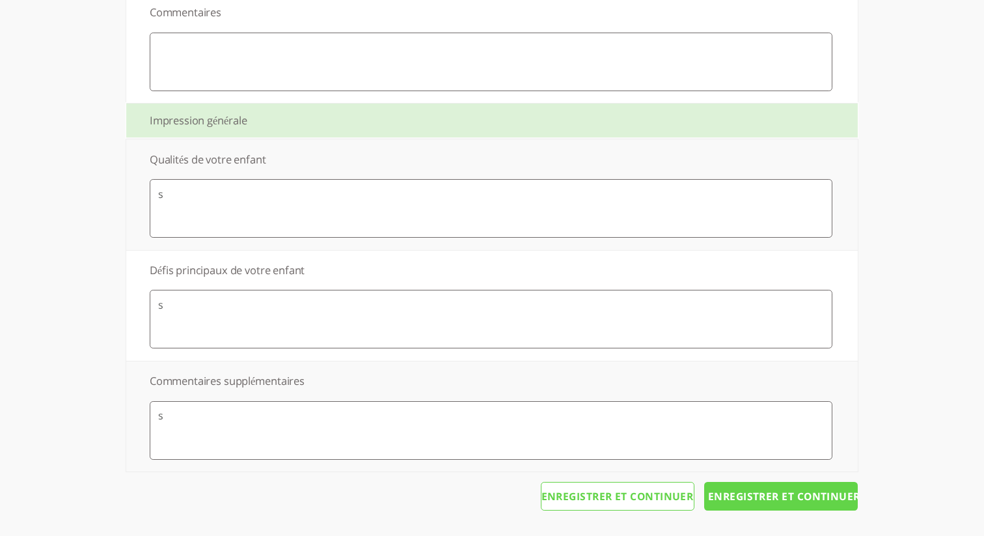
type textarea "s"
click at [757, 493] on input "Enregistrer et continuer" at bounding box center [781, 496] width 154 height 29
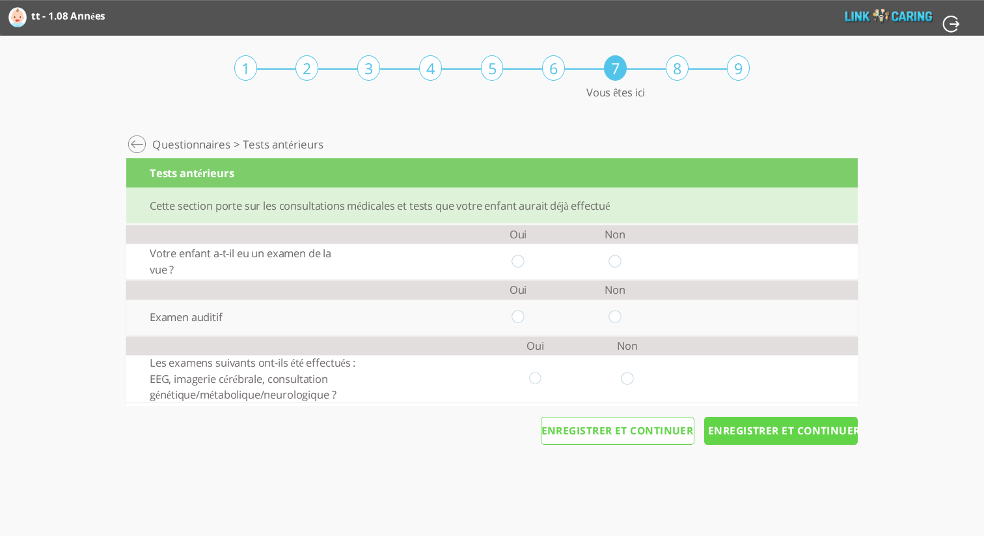
click at [615, 262] on input "radio" at bounding box center [615, 261] width 12 height 14
radio input "true"
drag, startPoint x: 615, startPoint y: 308, endPoint x: 621, endPoint y: 321, distance: 14.3
click at [616, 308] on td at bounding box center [615, 317] width 97 height 36
click at [621, 322] on input "radio" at bounding box center [615, 317] width 12 height 14
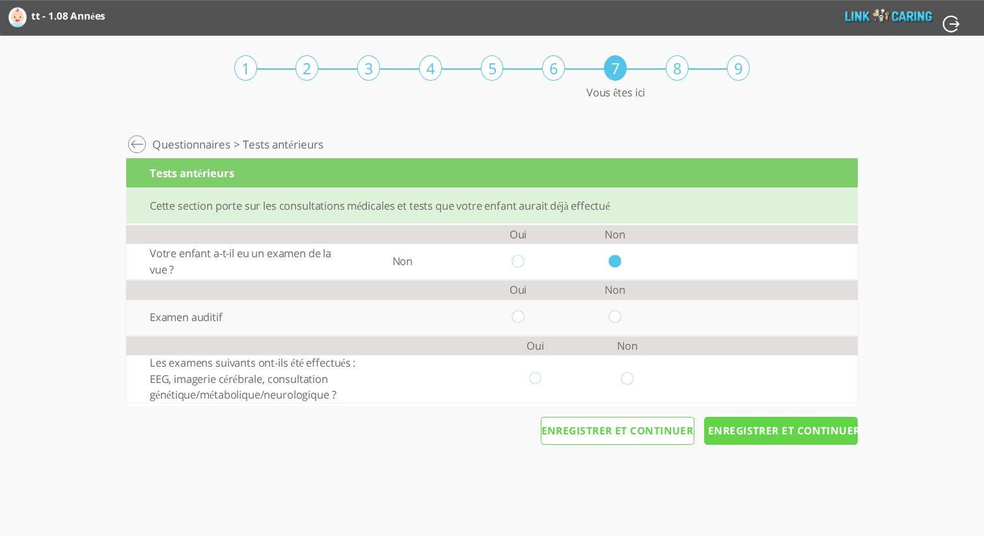
radio input "true"
click at [514, 317] on input "radio" at bounding box center [518, 317] width 12 height 14
radio input "true"
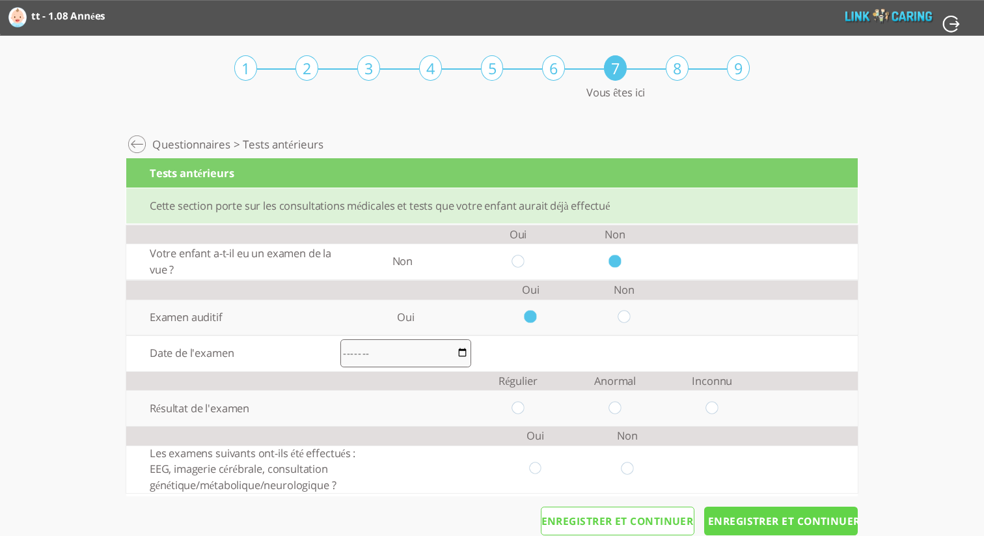
click at [516, 262] on input "radio" at bounding box center [518, 261] width 12 height 14
radio input "true"
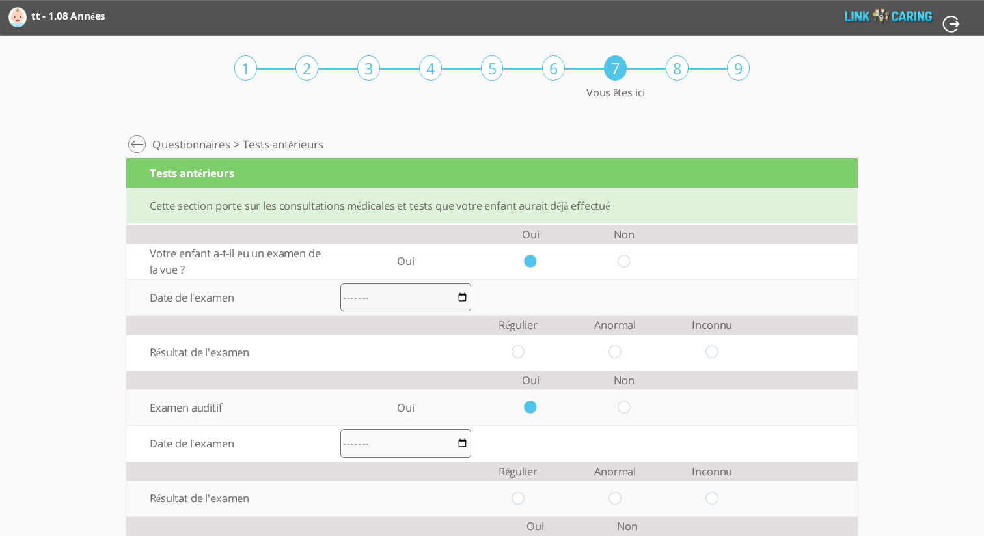
drag, startPoint x: 621, startPoint y: 263, endPoint x: 629, endPoint y: 284, distance: 22.2
click at [622, 263] on input "radio" at bounding box center [624, 261] width 12 height 14
radio input "true"
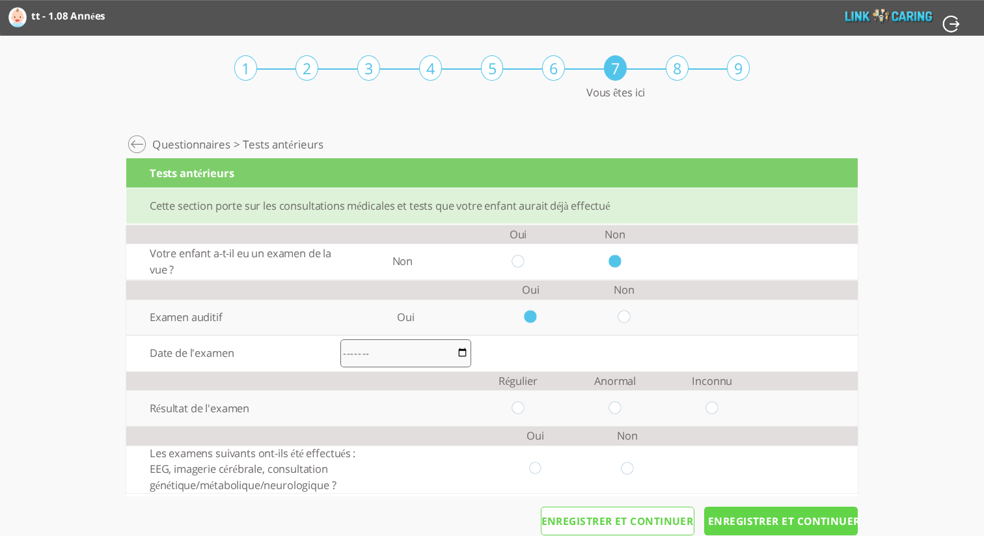
drag, startPoint x: 620, startPoint y: 312, endPoint x: 641, endPoint y: 340, distance: 35.3
click at [620, 313] on input "radio" at bounding box center [624, 317] width 12 height 14
radio input "true"
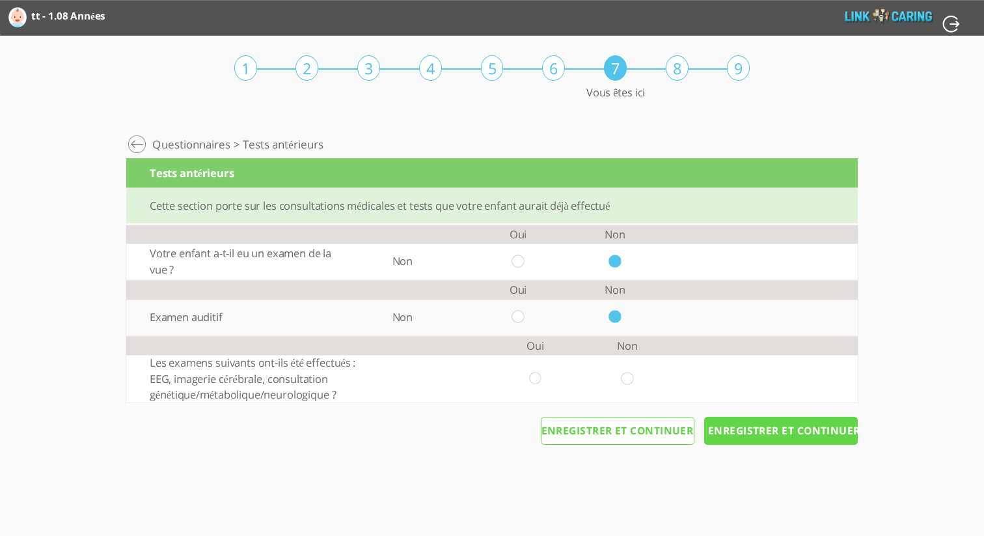
click at [632, 375] on input "radio" at bounding box center [628, 379] width 12 height 14
radio input "true"
click at [529, 377] on td at bounding box center [535, 379] width 92 height 48
click at [531, 378] on input "radio" at bounding box center [535, 379] width 12 height 14
radio input "true"
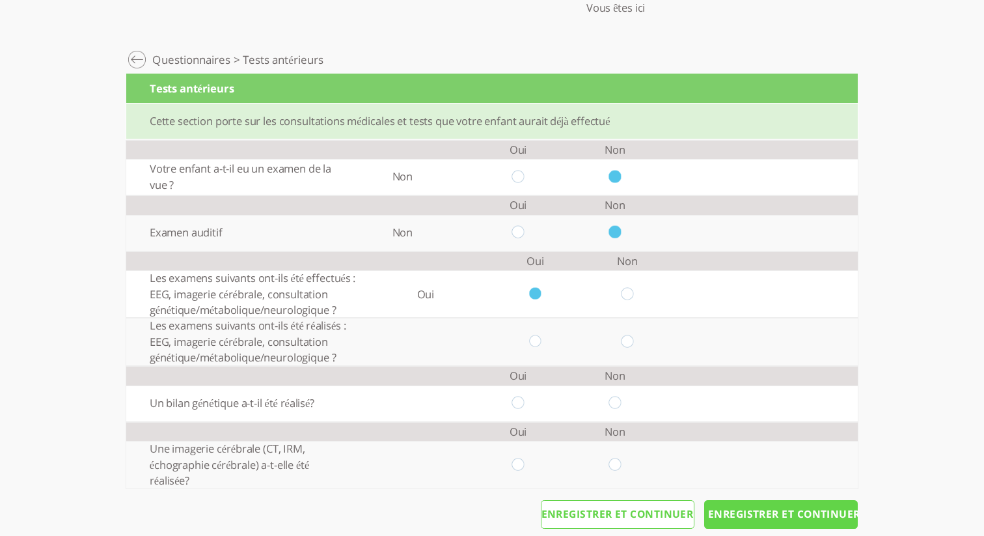
scroll to position [105, 0]
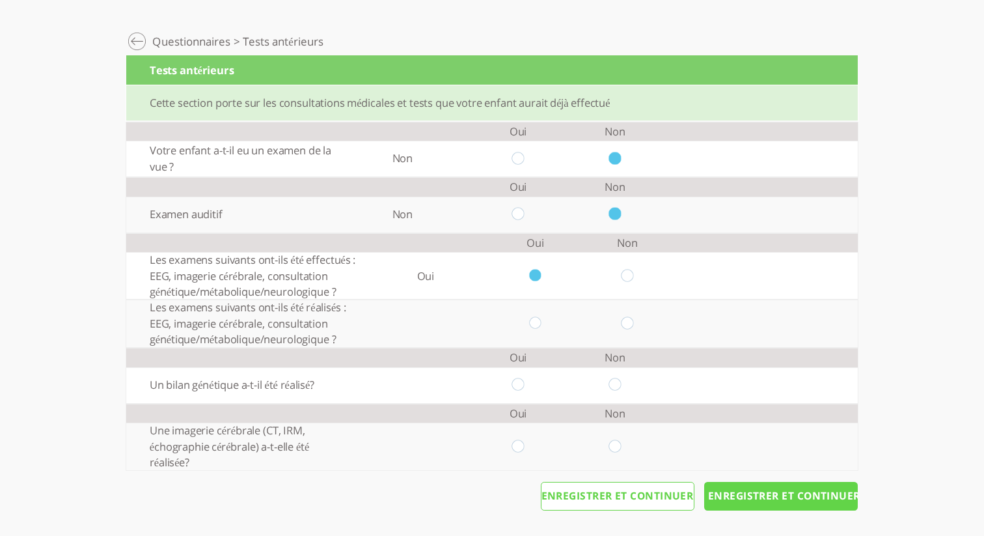
click at [628, 321] on input "radio" at bounding box center [628, 323] width 12 height 14
radio input "true"
drag, startPoint x: 519, startPoint y: 383, endPoint x: 522, endPoint y: 389, distance: 6.7
click at [519, 383] on input "radio" at bounding box center [518, 385] width 12 height 14
radio input "true"
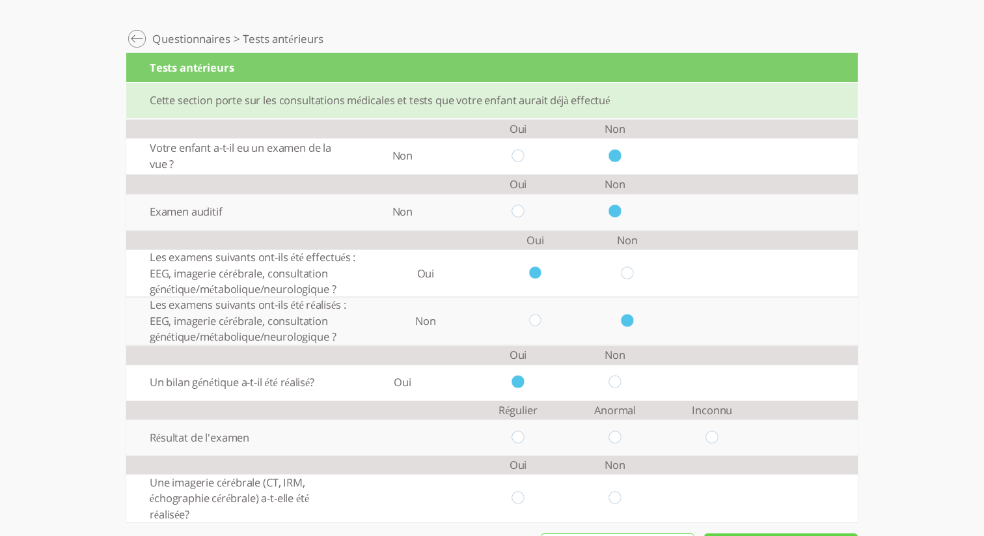
drag, startPoint x: 614, startPoint y: 437, endPoint x: 607, endPoint y: 435, distance: 7.4
click at [614, 437] on input "radio" at bounding box center [615, 437] width 12 height 14
radio input "true"
click at [534, 322] on input "radio" at bounding box center [535, 321] width 12 height 14
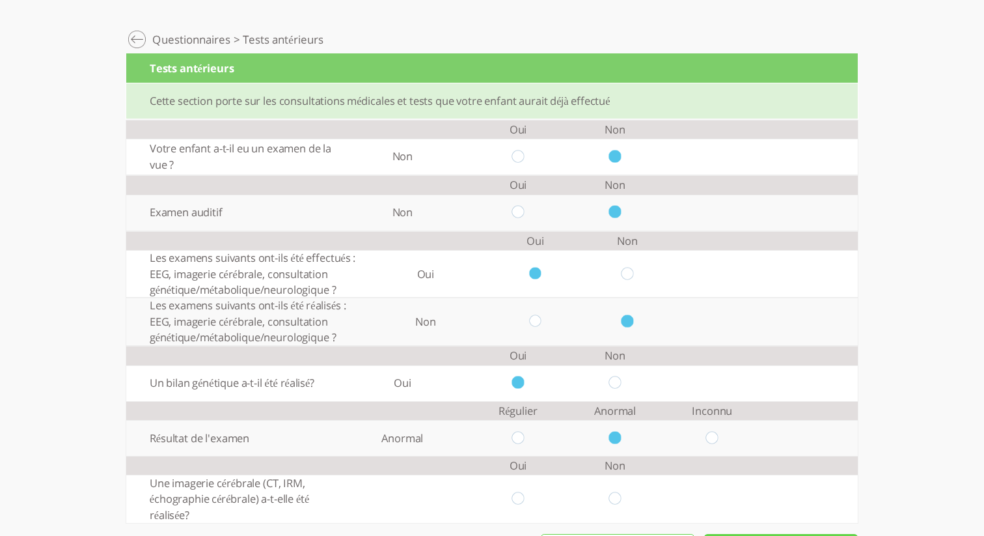
radio input "true"
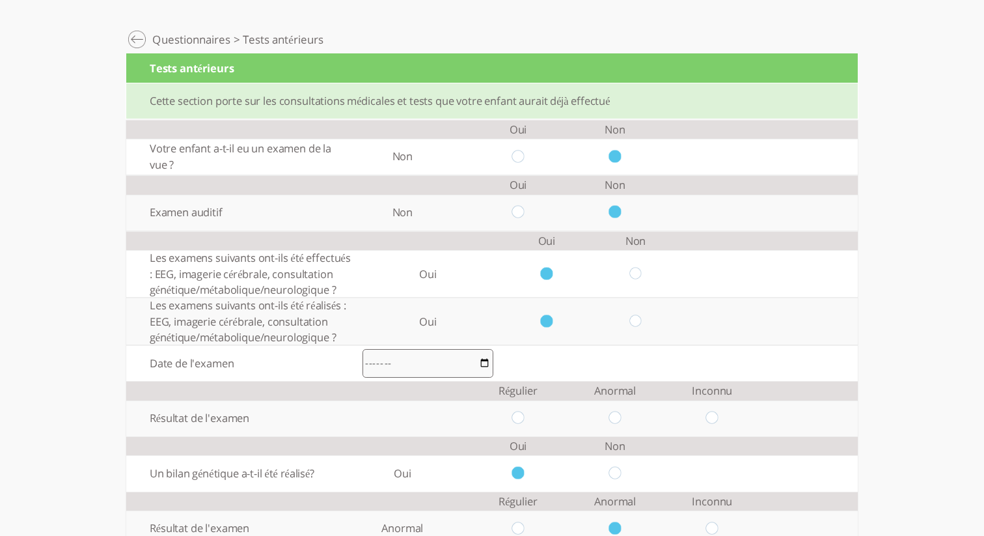
click at [637, 322] on input "radio" at bounding box center [635, 321] width 12 height 14
radio input "true"
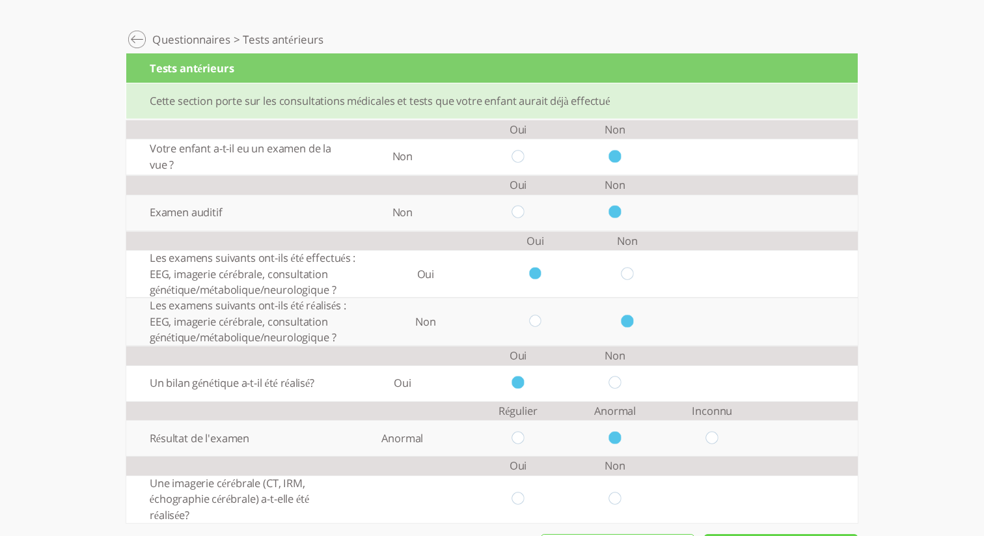
scroll to position [159, 0]
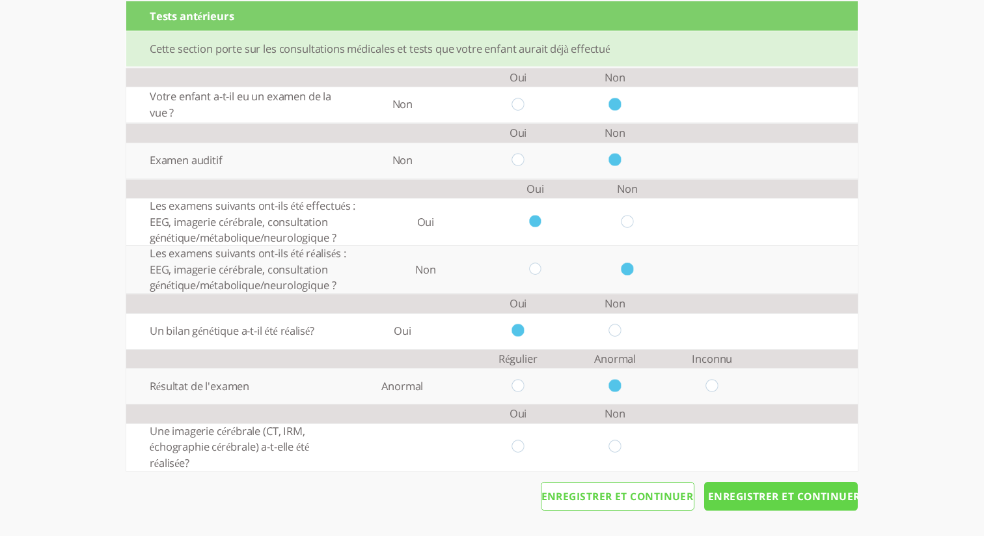
click at [521, 446] on input "radio" at bounding box center [518, 447] width 12 height 14
radio input "true"
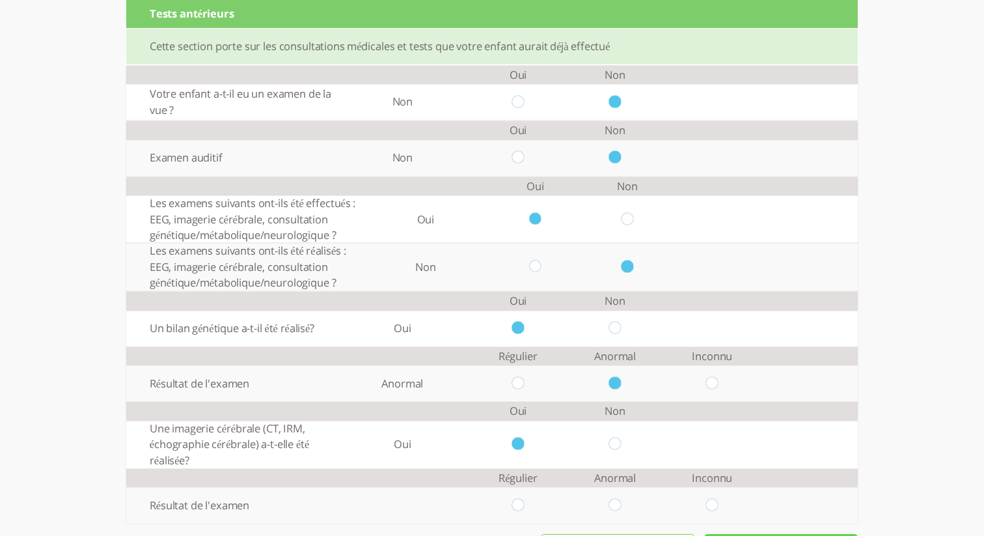
click at [618, 506] on input "radio" at bounding box center [615, 506] width 12 height 14
radio input "true"
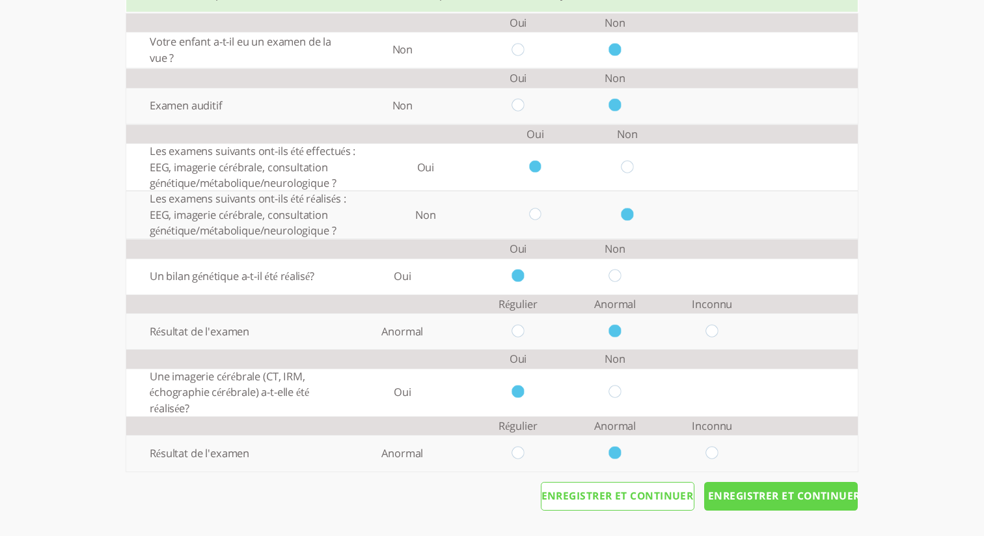
click at [816, 492] on input "Enregistrer et continuer" at bounding box center [781, 496] width 154 height 29
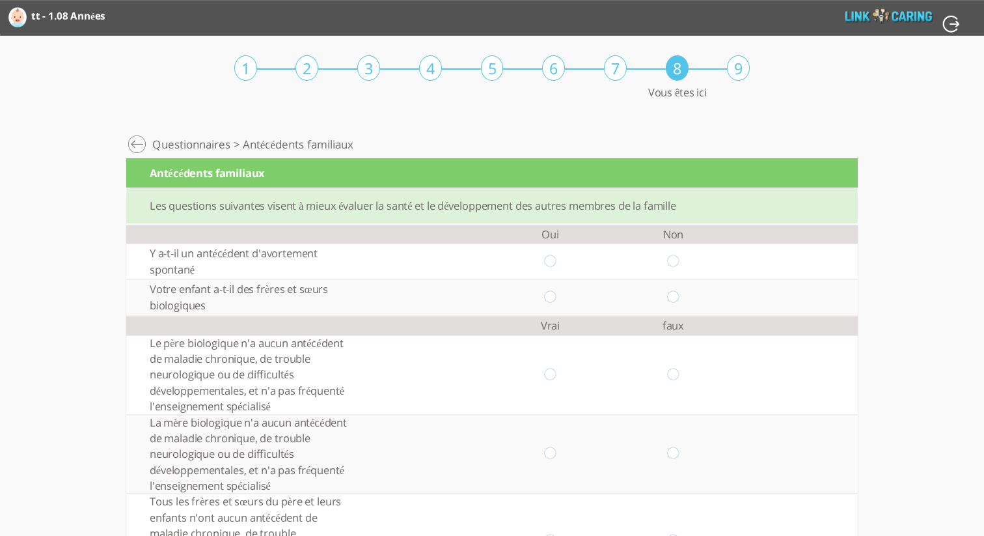
drag, startPoint x: 552, startPoint y: 261, endPoint x: 573, endPoint y: 270, distance: 22.7
click at [552, 261] on input "radio" at bounding box center [550, 261] width 12 height 14
radio input "true"
click at [668, 296] on input "radio" at bounding box center [673, 297] width 12 height 14
radio input "true"
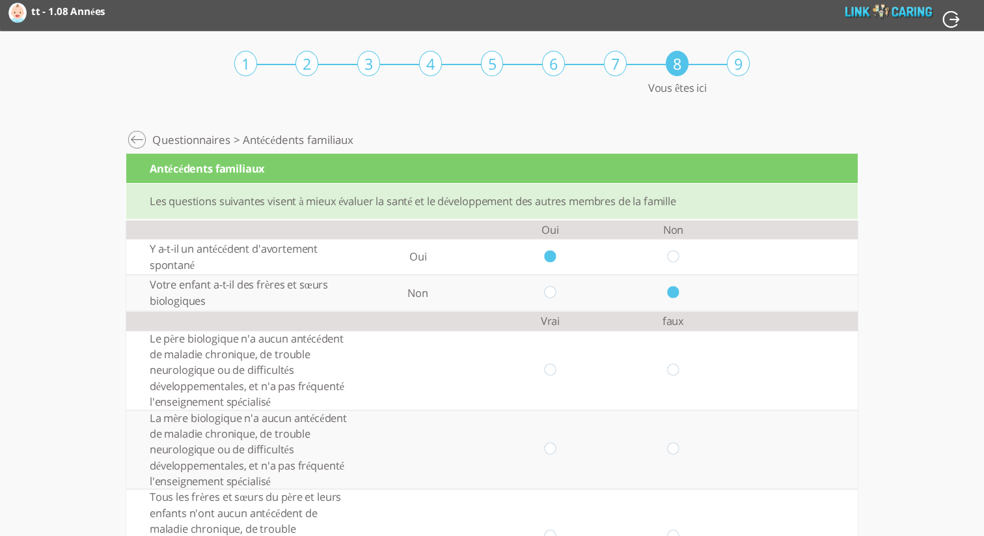
click at [550, 373] on input "radio" at bounding box center [550, 370] width 12 height 14
radio input "true"
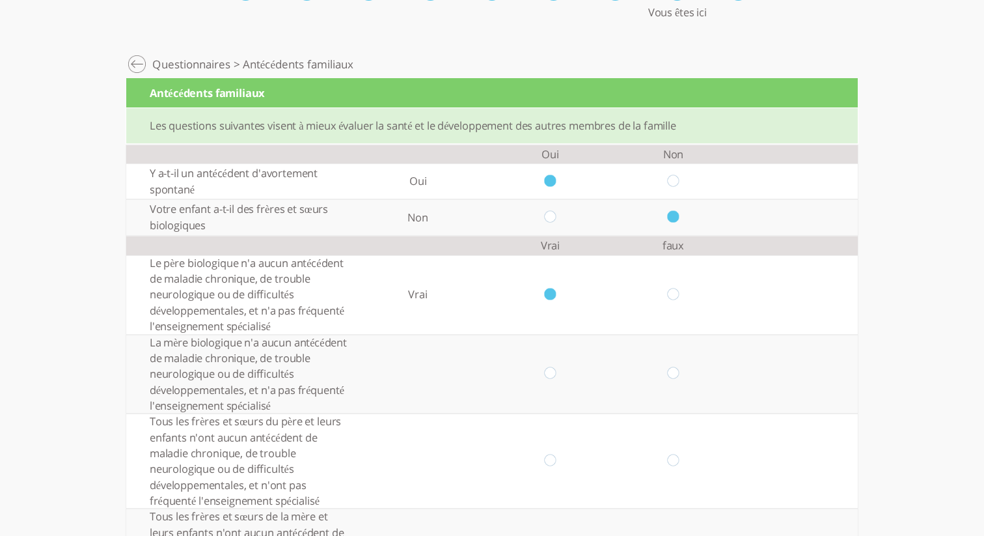
click at [609, 413] on tbody "Vrai faux Tous les frères et sœurs biologiques n'ont aucun antécédent de maladi…" at bounding box center [492, 419] width 732 height 367
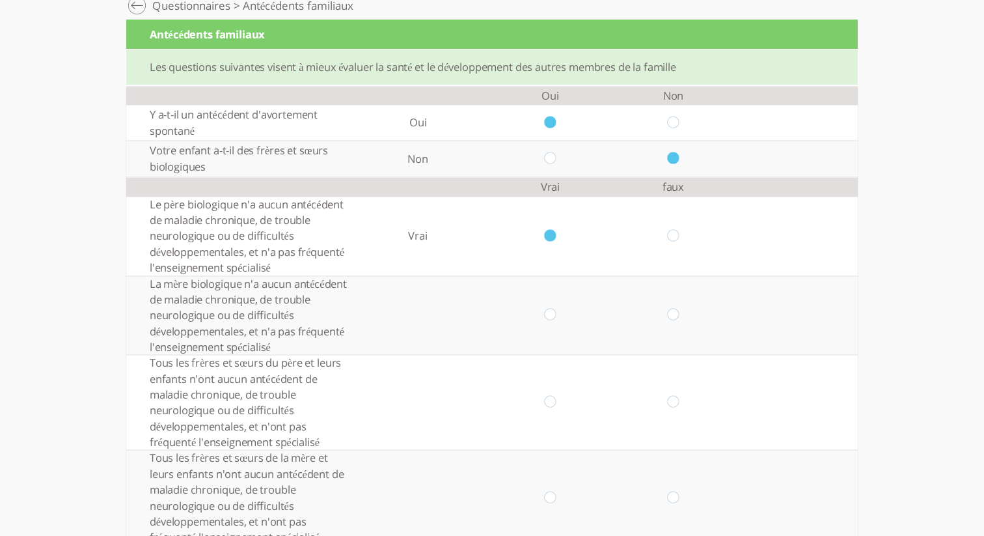
scroll to position [139, 0]
click at [676, 311] on input "radio" at bounding box center [673, 315] width 12 height 14
radio input "true"
click at [552, 402] on input "radio" at bounding box center [550, 402] width 12 height 14
radio input "true"
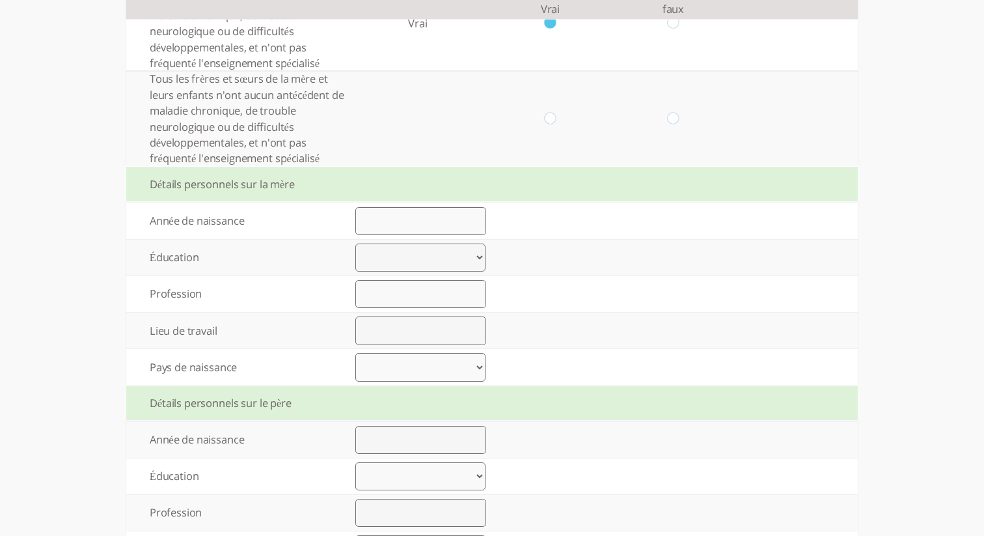
scroll to position [530, 0]
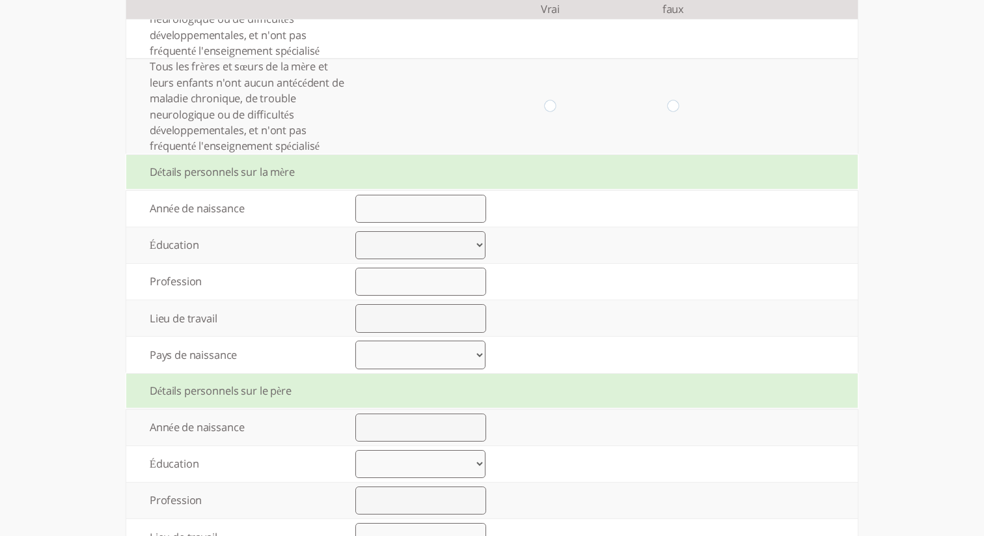
click at [676, 107] on input "radio" at bounding box center [673, 107] width 12 height 14
radio input "true"
click at [458, 208] on input "number" at bounding box center [420, 209] width 131 height 29
type input "1990"
click at [411, 244] on select "Élémentaire jusqu’à 8 années d’études Lycée jusqu’à 12 années d’études Lycée fi…" at bounding box center [420, 245] width 130 height 29
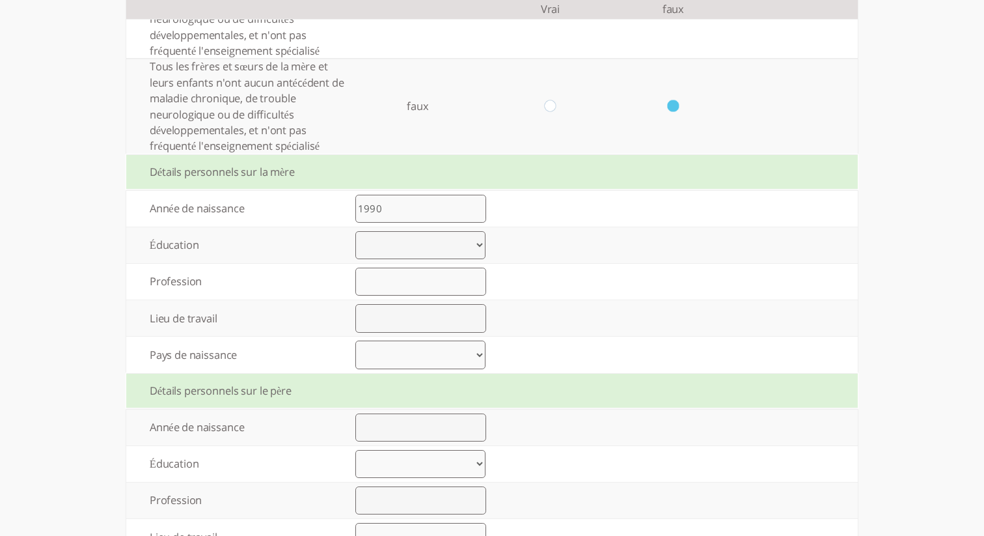
select select "1"
click at [355, 232] on select "Élémentaire jusqu’à 8 années d’études Lycée jusqu’à 12 années d’études Lycée fi…" at bounding box center [420, 245] width 130 height 29
click at [428, 288] on input "text" at bounding box center [420, 281] width 131 height 29
click at [388, 316] on input "text" at bounding box center [420, 318] width 131 height 29
click at [387, 279] on input "xvfv" at bounding box center [420, 281] width 131 height 29
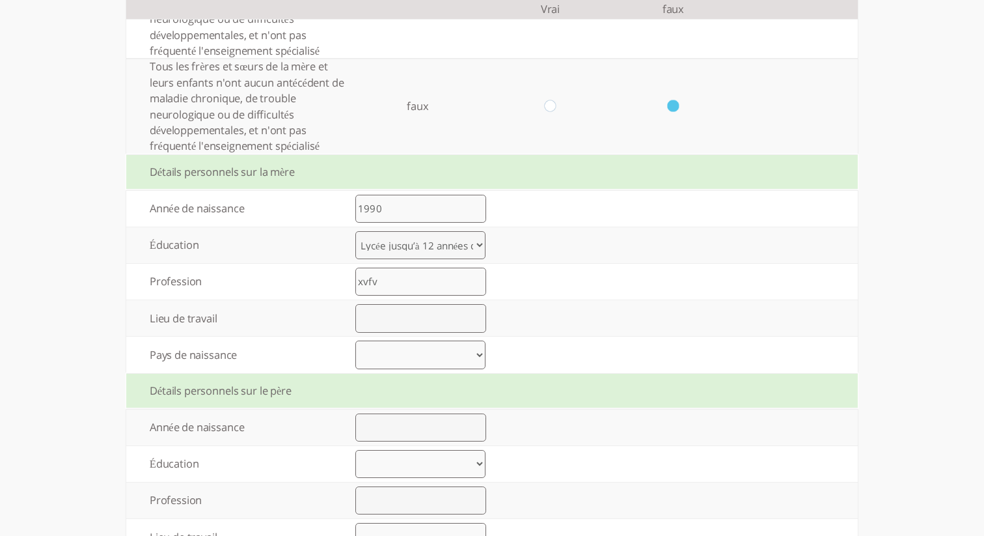
click at [387, 279] on input "xvfv" at bounding box center [420, 281] width 131 height 29
type input "a"
click at [368, 323] on input "text" at bounding box center [420, 318] width 131 height 29
type input "a"
click at [382, 349] on select "[GEOGRAPHIC_DATA] [GEOGRAPHIC_DATA] [GEOGRAPHIC_DATA] [GEOGRAPHIC_DATA] [GEOGRA…" at bounding box center [420, 354] width 130 height 29
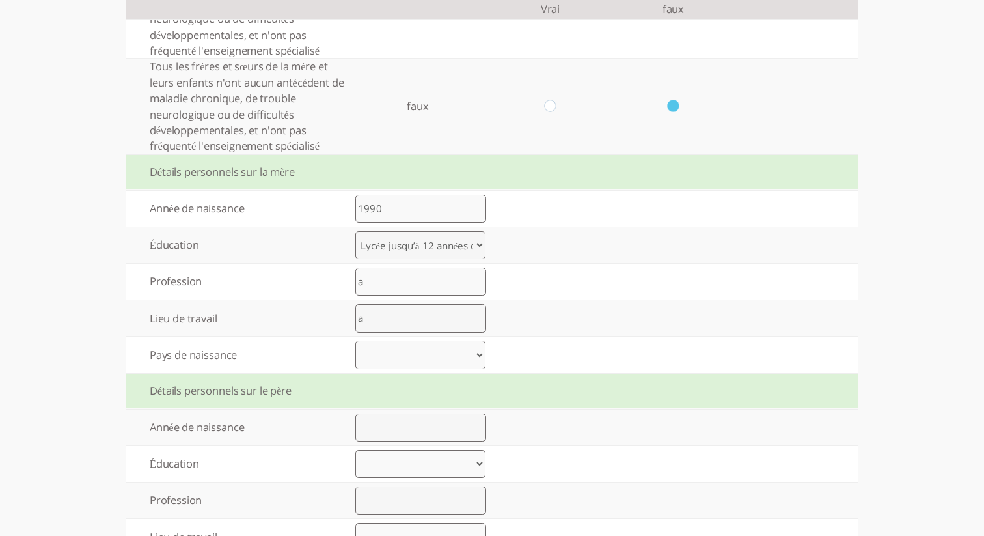
select select "0"
click at [355, 342] on select "[GEOGRAPHIC_DATA] [GEOGRAPHIC_DATA] [GEOGRAPHIC_DATA] [GEOGRAPHIC_DATA] [GEOGRA…" at bounding box center [420, 354] width 130 height 29
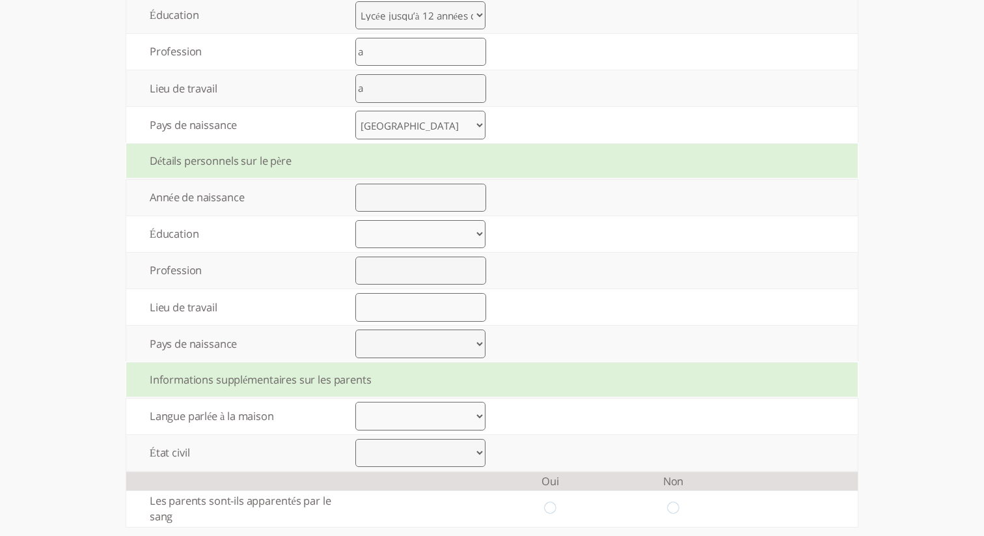
scroll to position [795, 0]
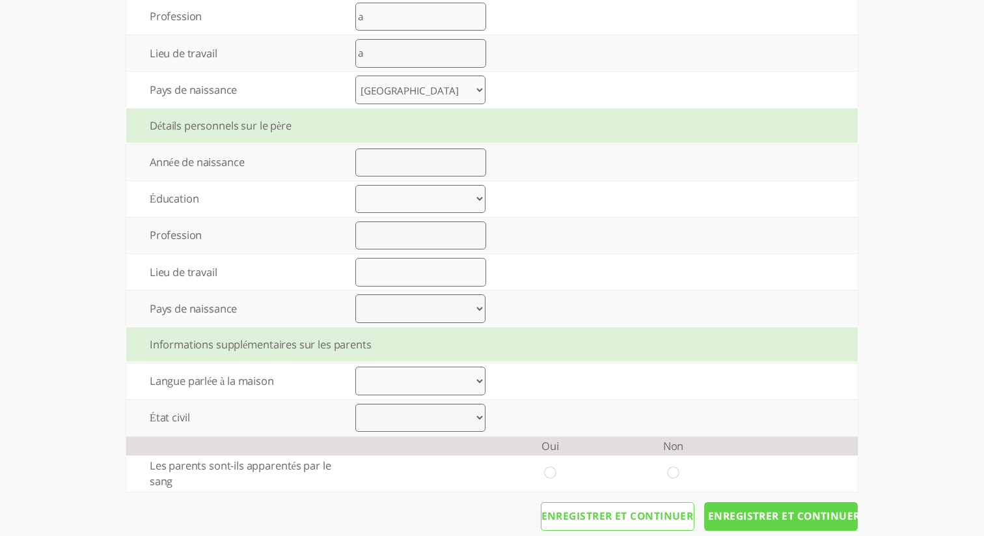
click at [418, 152] on input "number" at bounding box center [420, 162] width 131 height 29
type input "1990"
click at [443, 199] on select "Élémentaire jusqu’à 8 années d’études Lycée jusqu’à 12 années d’études Lycée fi…" at bounding box center [420, 199] width 130 height 29
select select "2"
click at [355, 187] on select "Élémentaire jusqu’à 8 années d’études Lycée jusqu’à 12 années d’études Lycée fi…" at bounding box center [420, 199] width 130 height 29
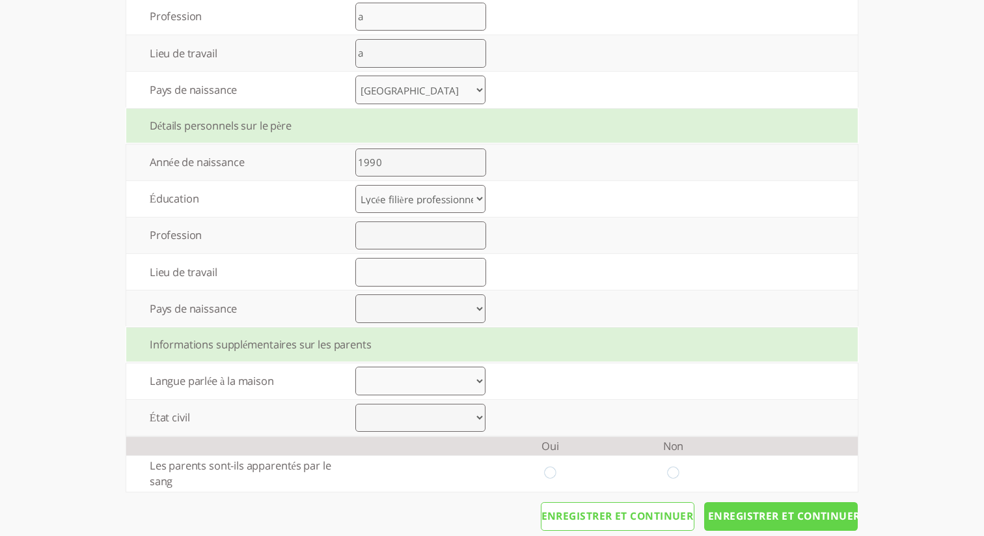
click at [409, 232] on input "text" at bounding box center [420, 235] width 131 height 29
type input "a"
click at [403, 277] on input "text" at bounding box center [420, 272] width 131 height 29
type input "a"
click at [383, 307] on select "[GEOGRAPHIC_DATA] [GEOGRAPHIC_DATA] [GEOGRAPHIC_DATA] [GEOGRAPHIC_DATA] [GEOGRA…" at bounding box center [420, 308] width 130 height 29
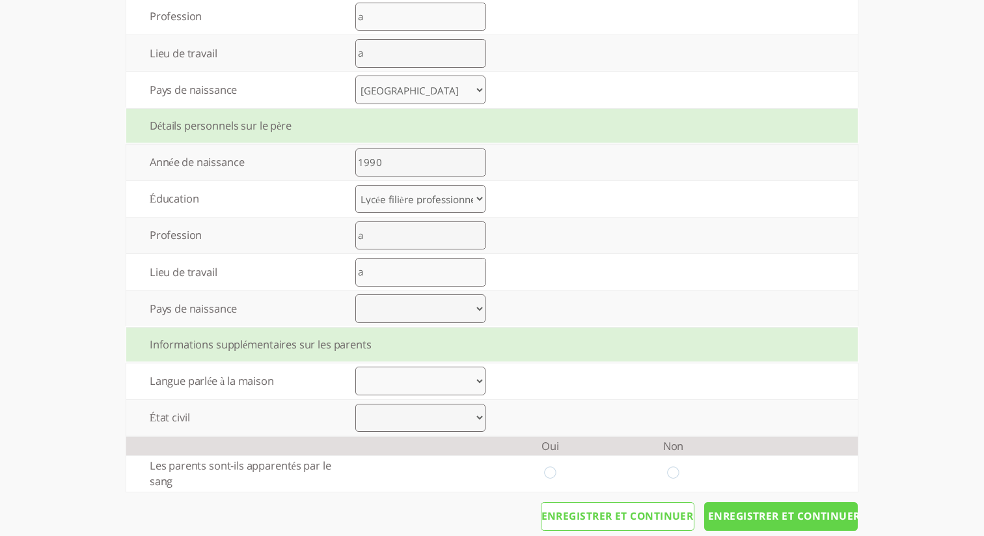
select select "18"
click at [355, 297] on select "[GEOGRAPHIC_DATA] [GEOGRAPHIC_DATA] [GEOGRAPHIC_DATA] [GEOGRAPHIC_DATA] [GEOGRA…" at bounding box center [420, 308] width 130 height 29
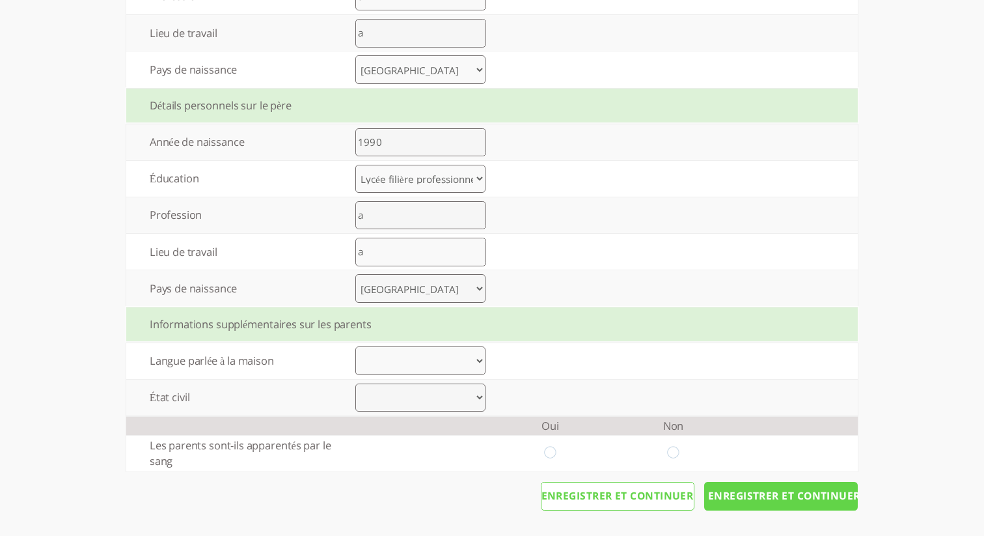
click at [418, 360] on select "Arabic Bengali Chinese Dutch English French German Gujarati Hebrew Hindi Indone…" at bounding box center [420, 360] width 130 height 29
select select "0"
click at [355, 346] on select "Arabic Bengali Chinese Dutch English French German Gujarati Hebrew Hindi Indone…" at bounding box center [420, 360] width 130 height 29
click at [426, 405] on select "Marié Divorce Autre" at bounding box center [420, 397] width 130 height 29
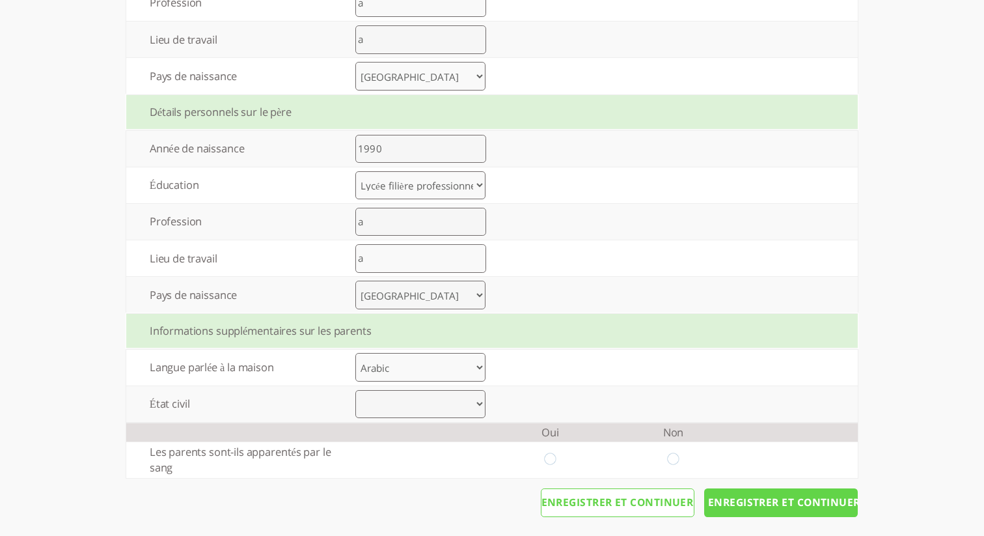
select select "0"
click at [355, 393] on select "Marié Divorce Autre" at bounding box center [420, 404] width 130 height 29
click at [670, 462] on input "radio" at bounding box center [673, 460] width 12 height 14
radio input "true"
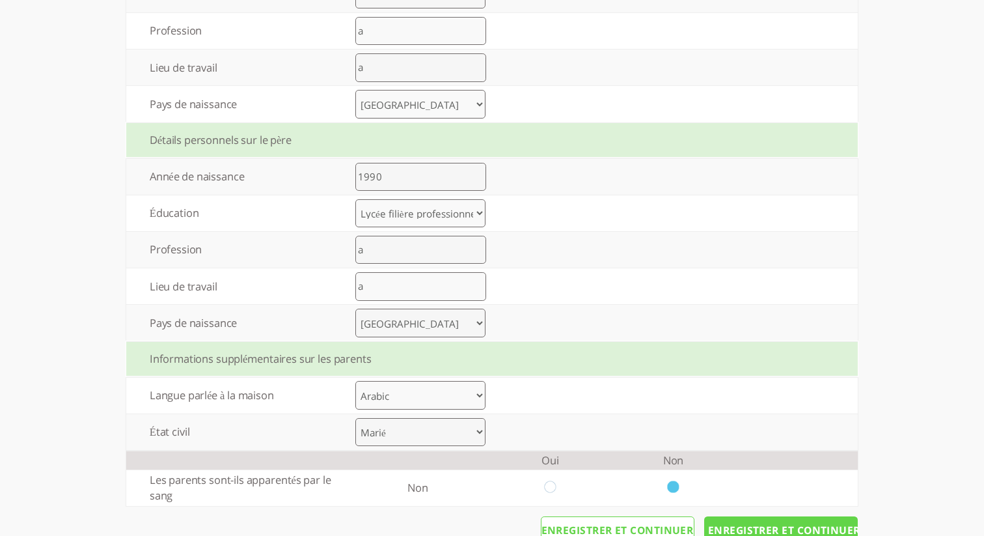
scroll to position [778, 0]
click at [747, 523] on input "Enregistrer et continuer" at bounding box center [781, 532] width 154 height 29
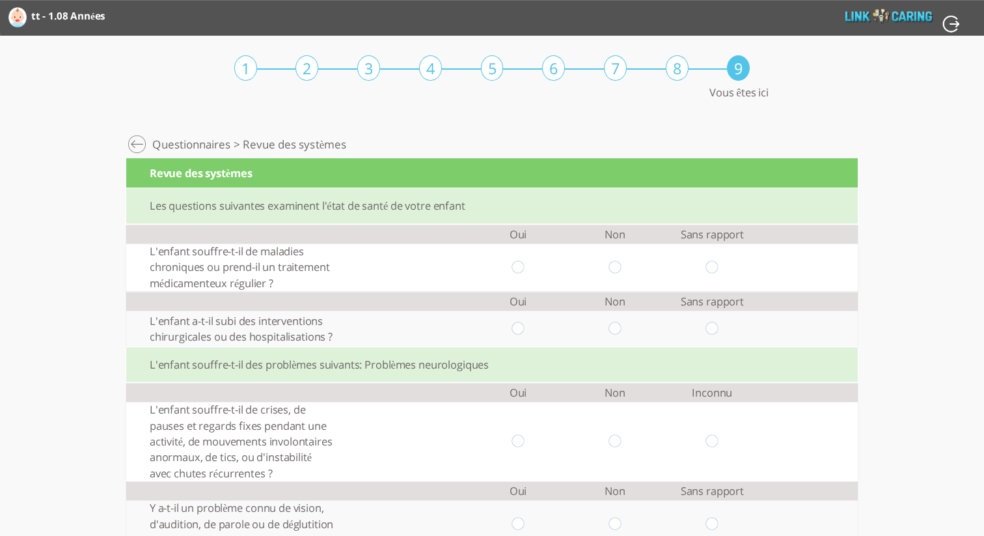
click at [713, 269] on input "radio" at bounding box center [712, 267] width 12 height 14
radio input "true"
drag, startPoint x: 710, startPoint y: 322, endPoint x: 713, endPoint y: 329, distance: 7.0
click at [710, 322] on input "radio" at bounding box center [712, 329] width 12 height 14
radio input "true"
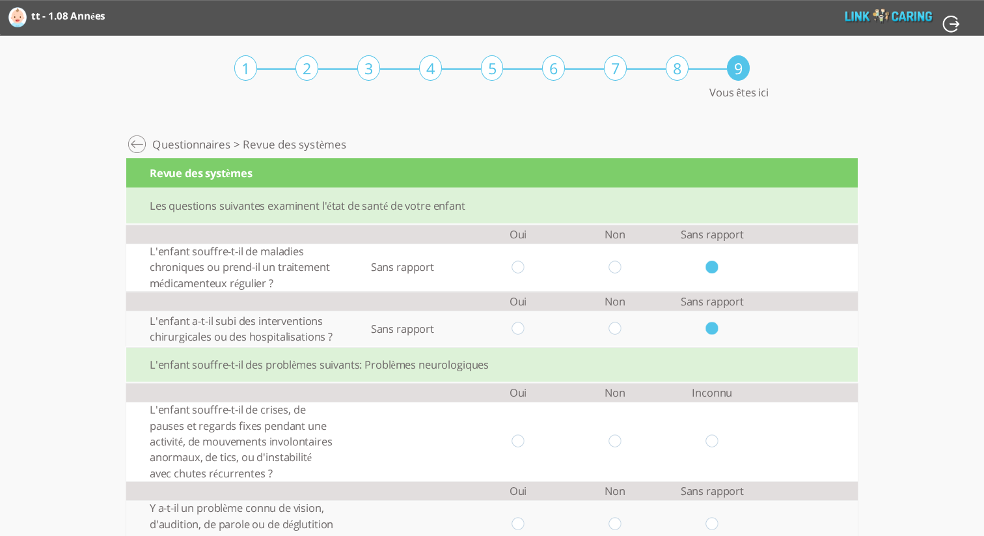
drag, startPoint x: 715, startPoint y: 441, endPoint x: 708, endPoint y: 443, distance: 6.8
click at [715, 441] on input "radio" at bounding box center [712, 442] width 12 height 14
radio input "true"
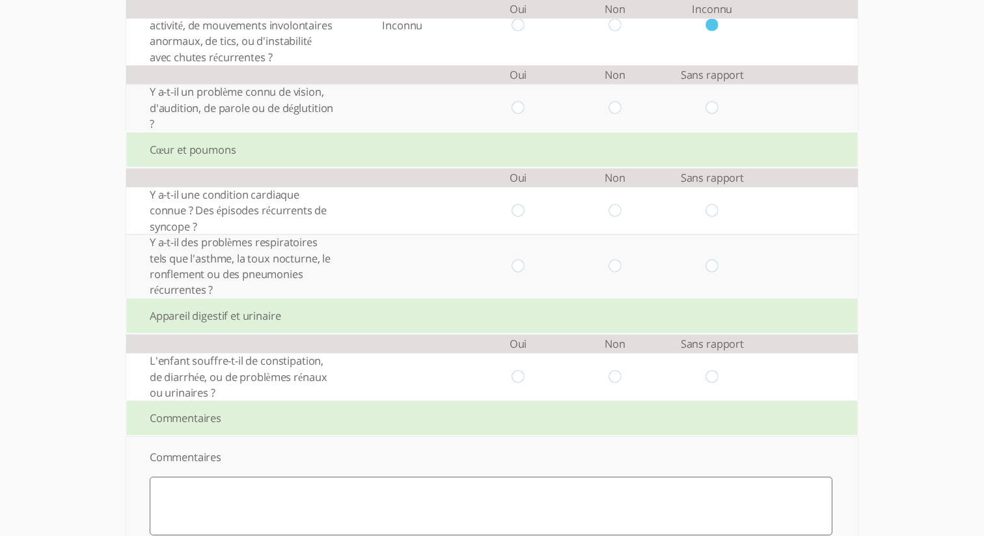
scroll to position [420, 0]
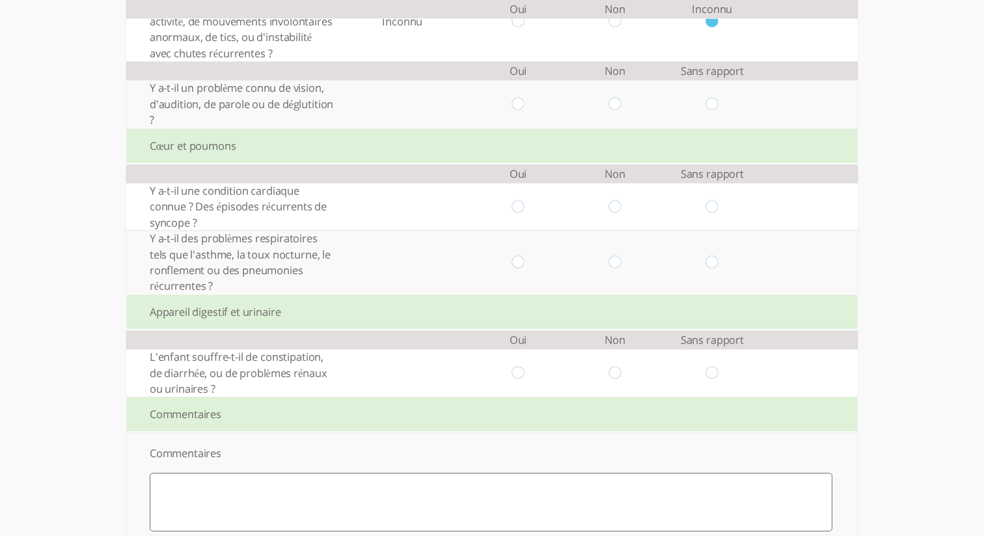
click at [711, 101] on input "radio" at bounding box center [712, 105] width 12 height 14
radio input "true"
click at [609, 204] on input "radio" at bounding box center [615, 207] width 12 height 14
radio input "true"
drag, startPoint x: 707, startPoint y: 262, endPoint x: 710, endPoint y: 273, distance: 10.9
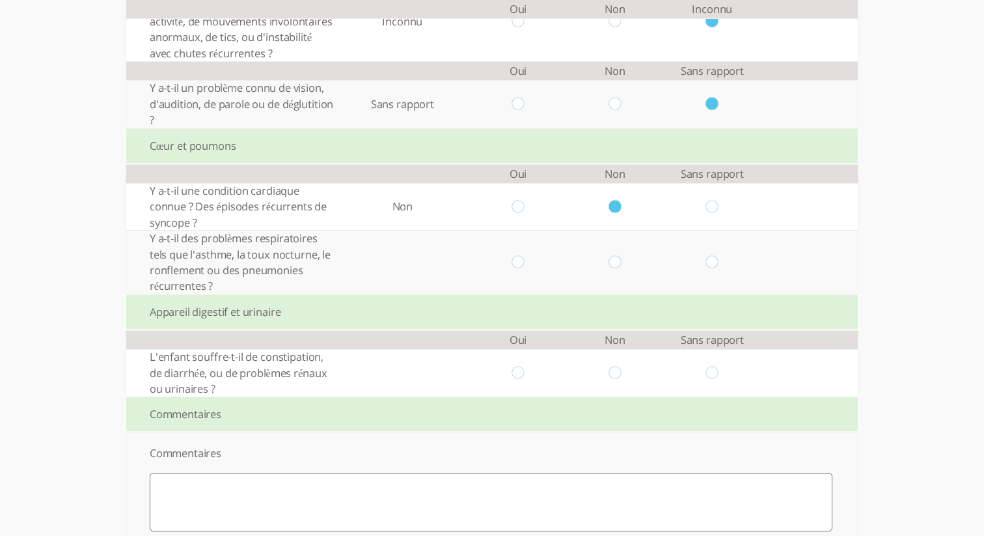
click at [707, 262] on input "radio" at bounding box center [712, 262] width 12 height 14
radio input "true"
click at [714, 374] on input "radio" at bounding box center [712, 373] width 12 height 14
radio input "true"
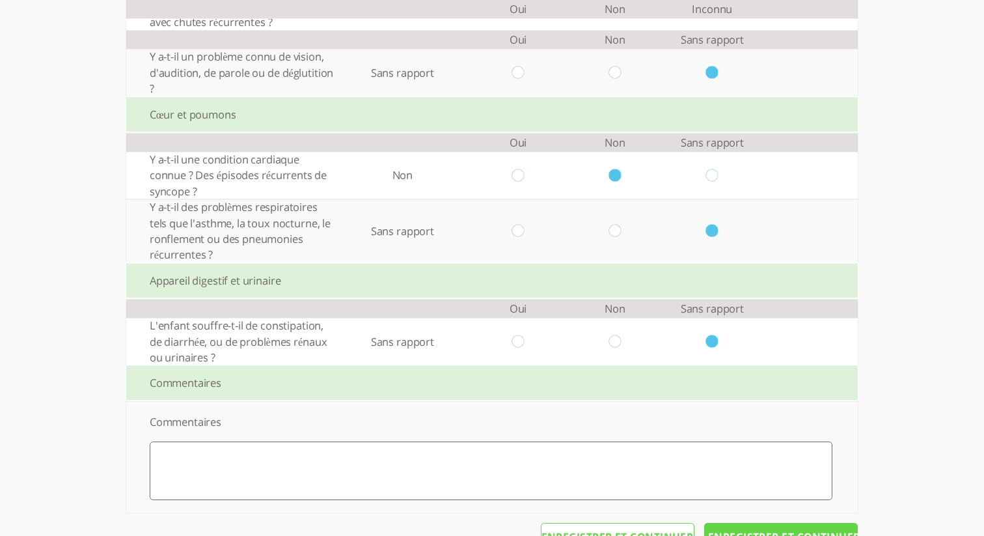
scroll to position [495, 0]
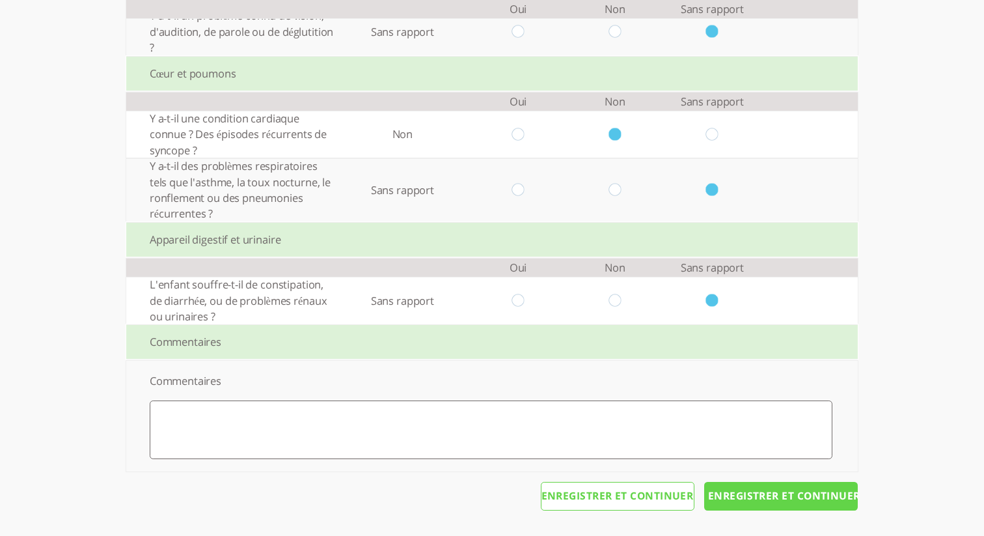
click at [518, 407] on textarea at bounding box center [491, 429] width 683 height 59
click at [770, 497] on input "Enregistrer et continuer" at bounding box center [781, 496] width 154 height 29
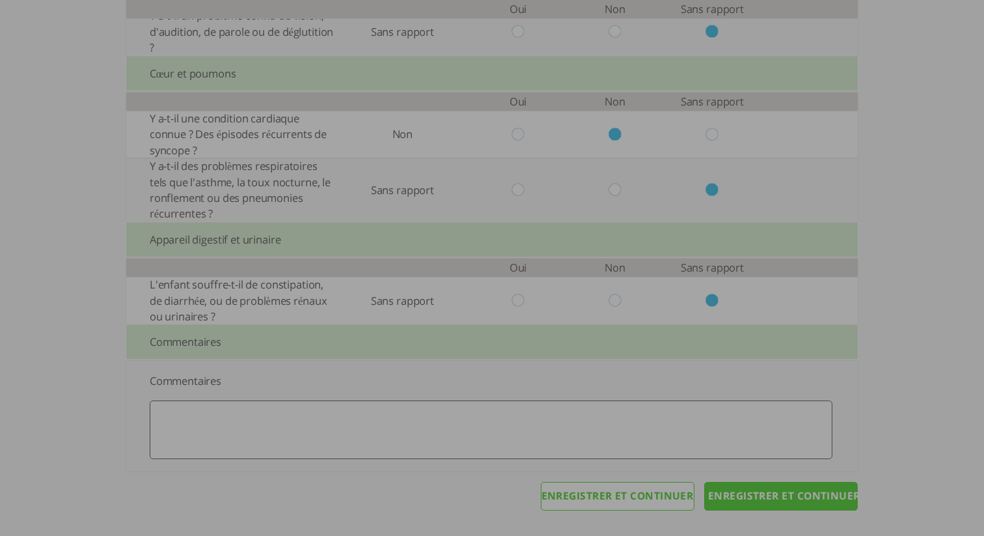
scroll to position [0, 0]
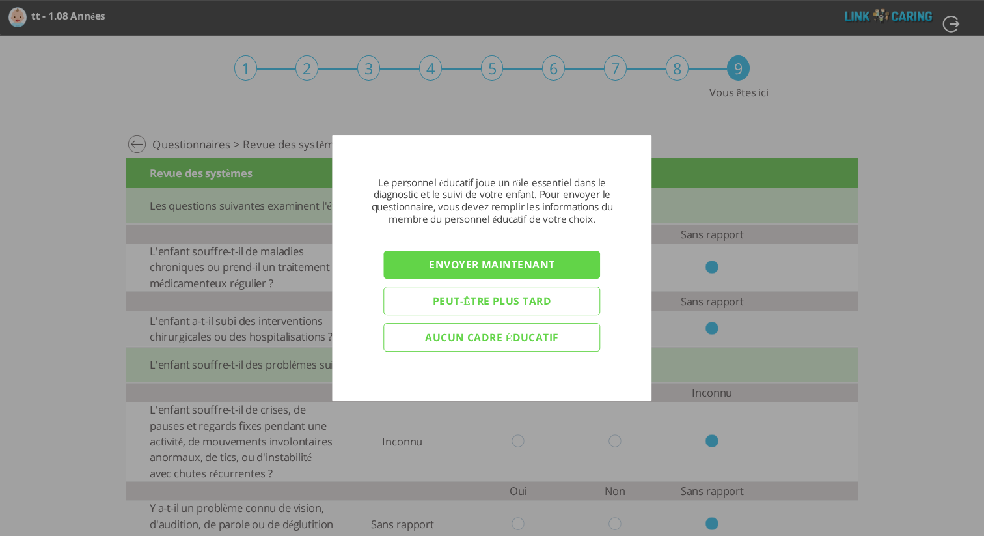
click at [517, 271] on input "Envoyer maintenant" at bounding box center [492, 265] width 217 height 29
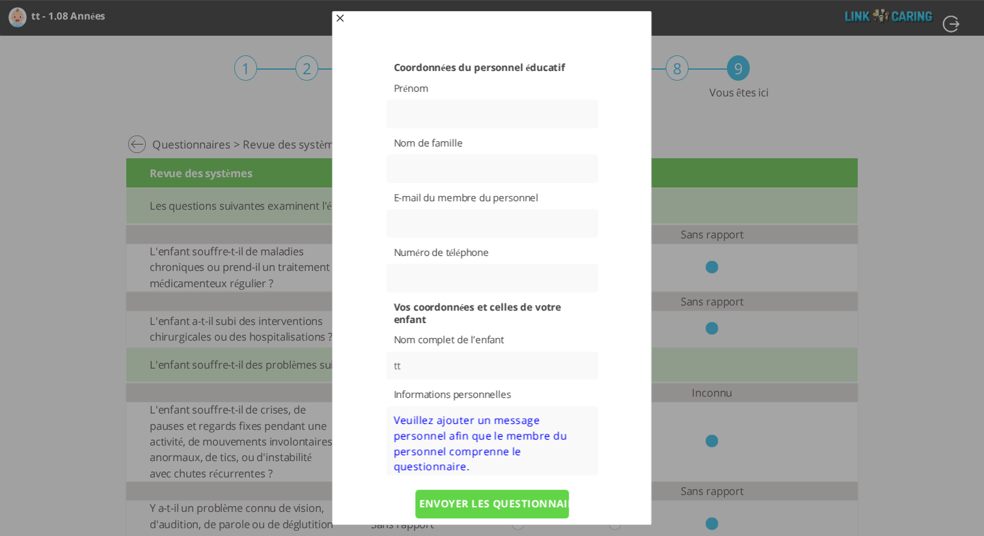
click at [458, 117] on input "text" at bounding box center [492, 114] width 212 height 29
type input "d"
click at [439, 174] on input "text" at bounding box center [492, 168] width 212 height 29
type input "d"
click at [445, 217] on input "text" at bounding box center [492, 223] width 212 height 29
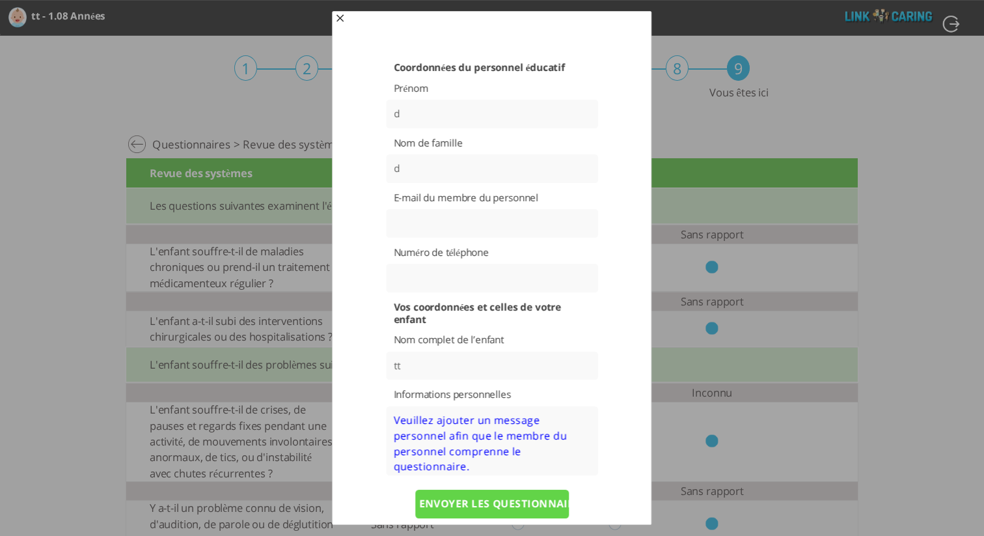
paste input "[EMAIL_ADDRESS][DOMAIN_NAME]"
type input "[EMAIL_ADDRESS][DOMAIN_NAME]"
click at [640, 277] on div "Coordonnées du personnel éducatif Prénom d Nom de famille d E-mail du membre du…" at bounding box center [492, 315] width 314 height 602
click at [530, 432] on textarea at bounding box center [492, 441] width 212 height 70
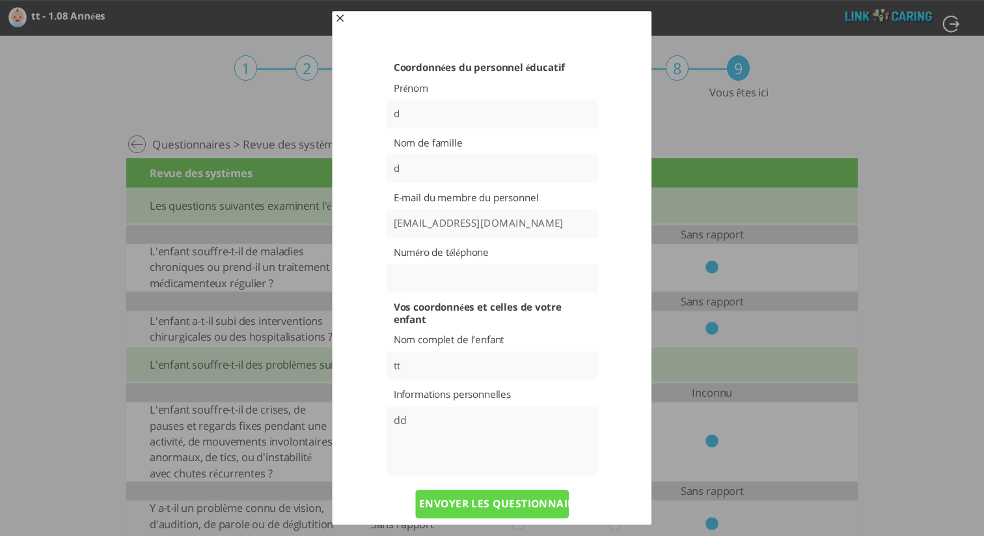
type textarea "dd"
click at [515, 508] on input "ENVOYER LES QUESTIONNAIRES" at bounding box center [492, 503] width 154 height 29
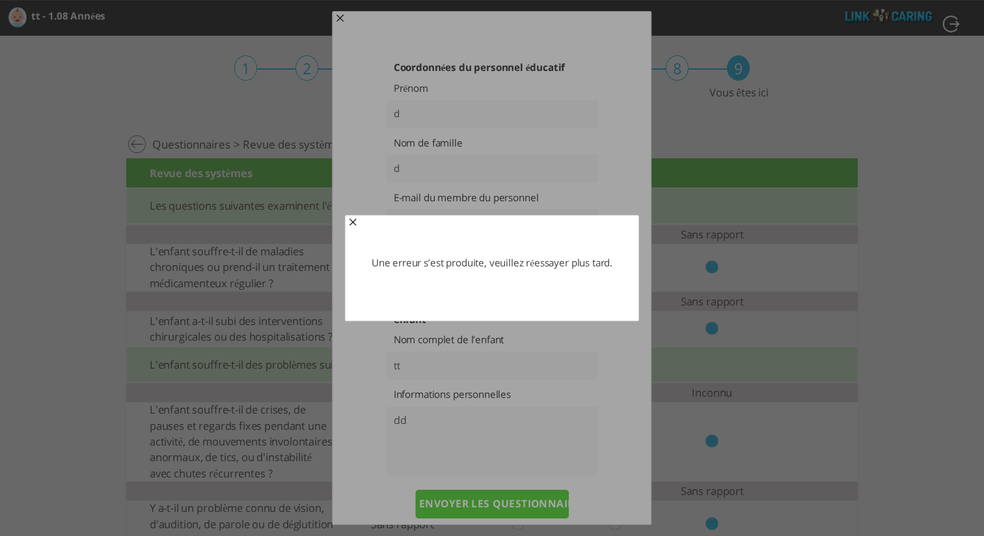
click at [349, 223] on span "button" at bounding box center [353, 223] width 10 height 10
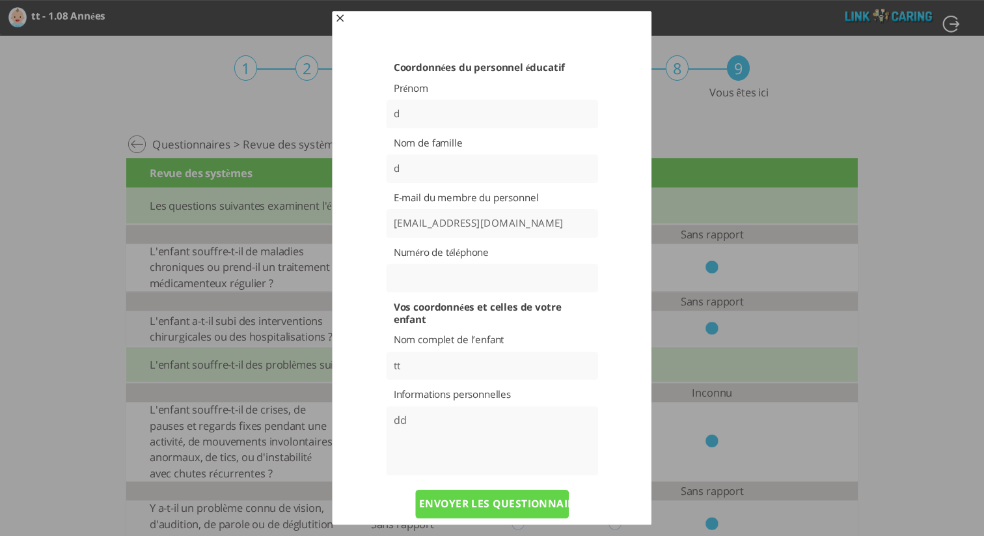
click at [439, 274] on input "text" at bounding box center [492, 278] width 212 height 29
type input "4917664820663"
click at [523, 505] on input "ENVOYER LES QUESTIONNAIRES" at bounding box center [492, 503] width 154 height 29
click at [475, 503] on input "ENVOYER LES QUESTIONNAIRES" at bounding box center [492, 503] width 154 height 29
drag, startPoint x: 481, startPoint y: 280, endPoint x: 393, endPoint y: 277, distance: 87.9
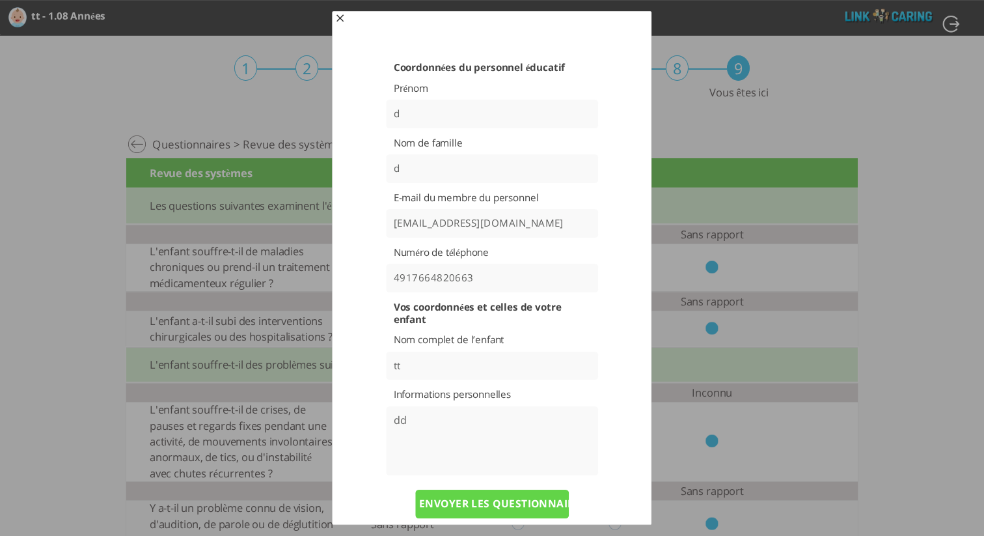
click at [393, 277] on input "4917664820663" at bounding box center [492, 278] width 212 height 29
click at [523, 504] on input "ENVOYER LES QUESTIONNAIRES" at bounding box center [492, 503] width 154 height 29
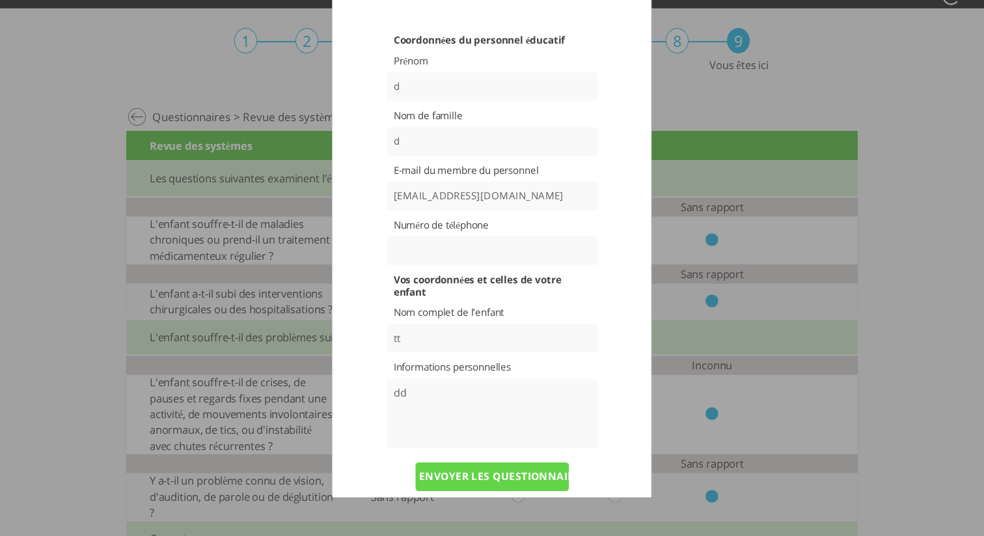
scroll to position [26, 0]
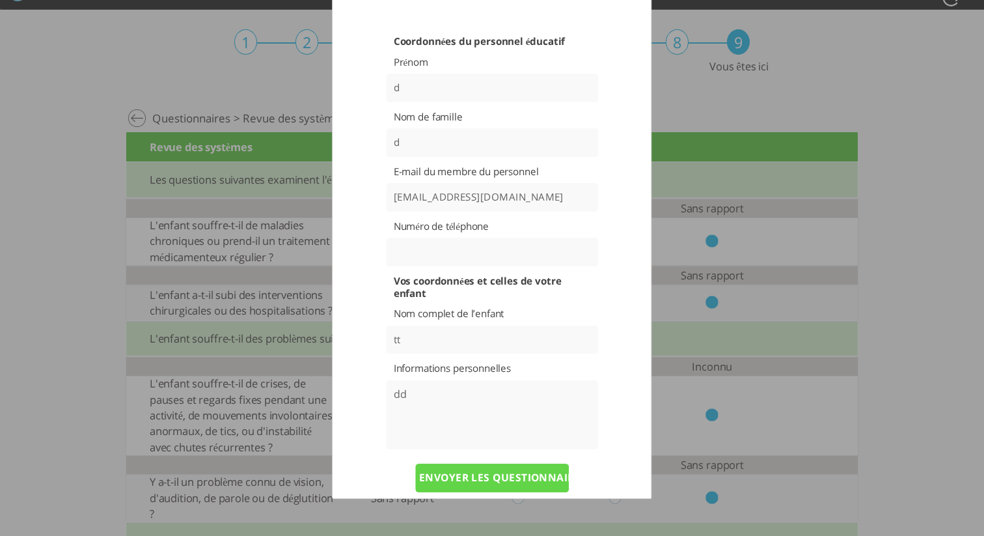
click at [424, 253] on input "text" at bounding box center [492, 252] width 212 height 29
type input "0504423086"
click at [507, 479] on input "ENVOYER LES QUESTIONNAIRES" at bounding box center [492, 477] width 154 height 29
drag, startPoint x: 325, startPoint y: 251, endPoint x: 317, endPoint y: 251, distance: 8.5
click at [317, 103] on body "Calculateur de l’échelle de développement THIS tt - 1.08 Années יוסי - 1 Année …" at bounding box center [492, 38] width 984 height 129
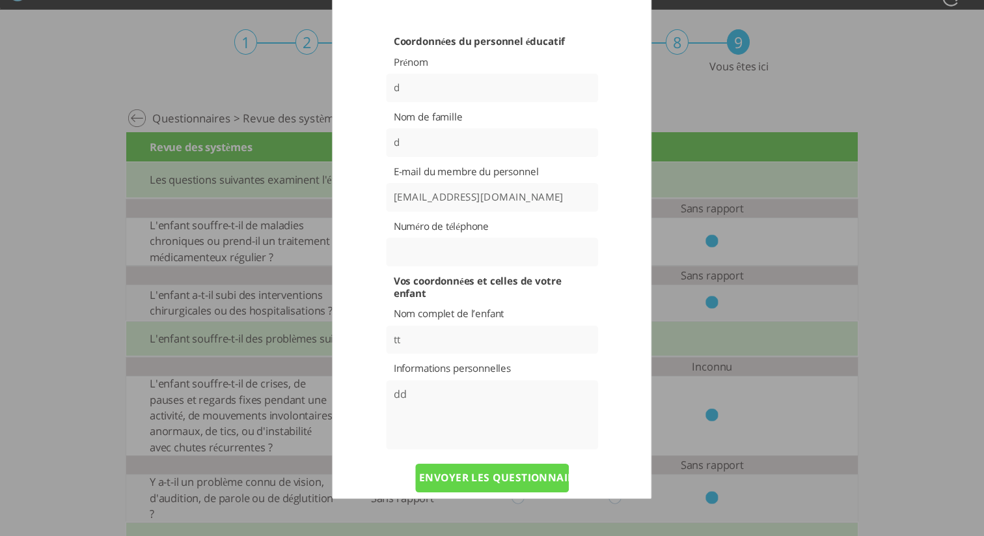
click at [584, 225] on label "Numéro de téléphone" at bounding box center [492, 226] width 197 height 12
click at [505, 478] on input "ENVOYER LES QUESTIONNAIRES" at bounding box center [492, 477] width 154 height 29
click at [493, 469] on input "ENVOYER LES QUESTIONNAIRES" at bounding box center [492, 477] width 154 height 29
drag, startPoint x: 894, startPoint y: 339, endPoint x: 847, endPoint y: 284, distance: 72.1
click at [894, 338] on div at bounding box center [492, 268] width 984 height 536
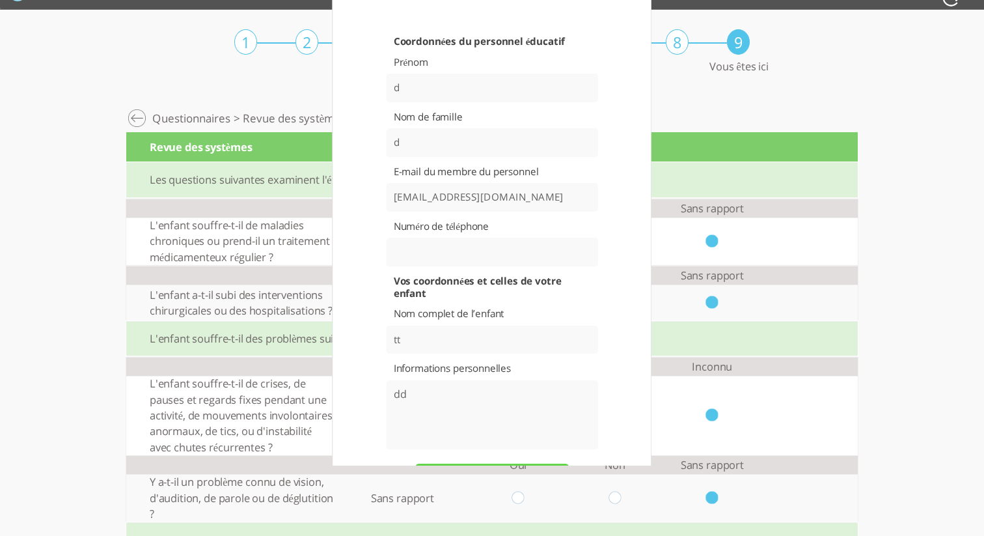
scroll to position [495, 0]
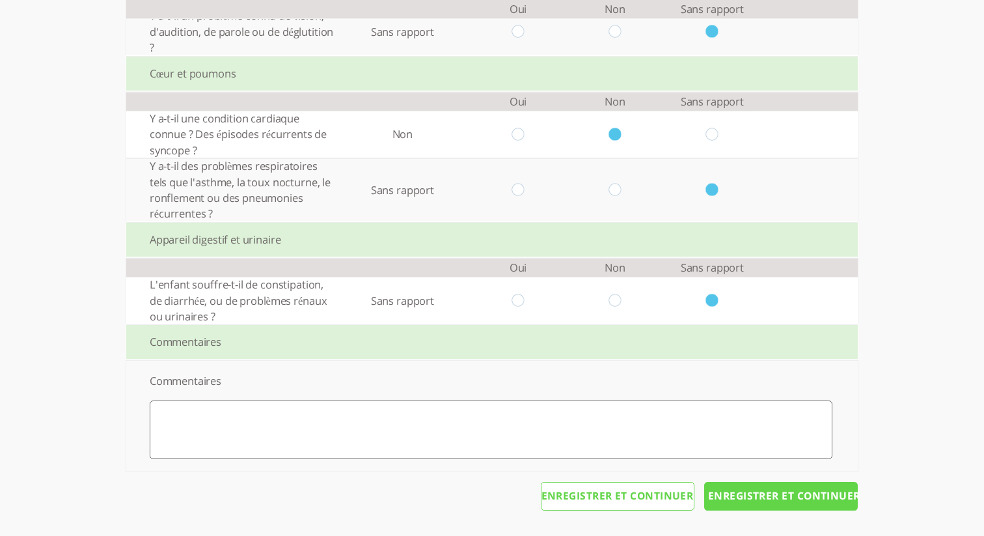
click at [796, 499] on input "Enregistrer et continuer" at bounding box center [781, 496] width 154 height 29
click at [789, 488] on input "Enregistrer et continuer" at bounding box center [781, 496] width 154 height 29
